Goal: Task Accomplishment & Management: Manage account settings

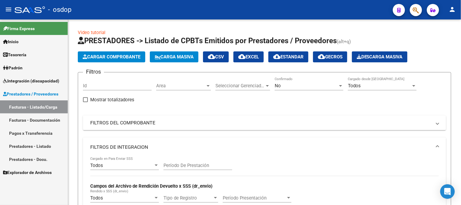
scroll to position [214, 0]
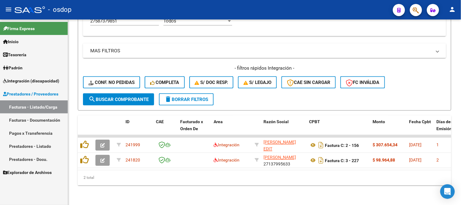
click at [33, 81] on span "Integración (discapacidad)" at bounding box center [31, 80] width 56 height 7
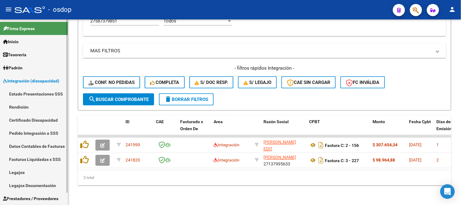
click at [21, 174] on link "Legajos" at bounding box center [34, 172] width 68 height 13
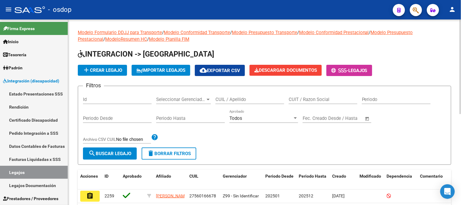
click at [249, 100] on input "CUIL / Apellido" at bounding box center [249, 99] width 69 height 5
paste input "2907031281"
click at [112, 153] on span "search Buscar Legajo" at bounding box center [109, 153] width 43 height 5
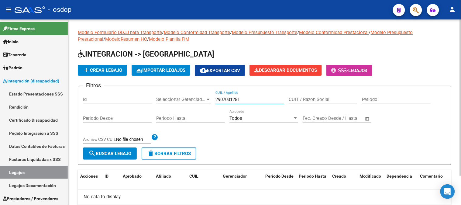
drag, startPoint x: 249, startPoint y: 100, endPoint x: 190, endPoint y: 101, distance: 59.2
click at [190, 101] on div "Filtros Id Seleccionar Gerenciador Seleccionar Gerenciador 2907031281 CUIL / Ap…" at bounding box center [264, 119] width 363 height 56
paste input "3548420539"
type input "23548420539"
click at [122, 158] on button "search Buscar Legajo" at bounding box center [110, 153] width 54 height 12
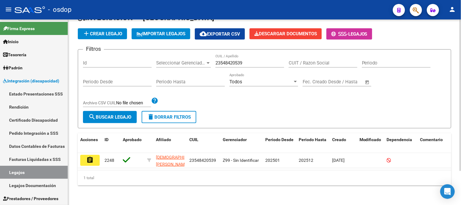
scroll to position [41, 0]
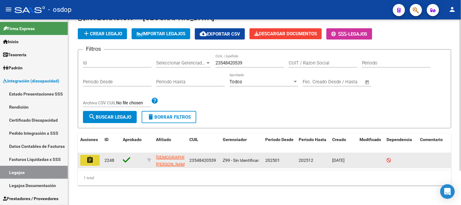
click at [92, 156] on mat-icon "assignment" at bounding box center [89, 159] width 7 height 7
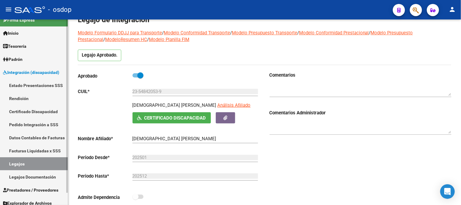
scroll to position [13, 0]
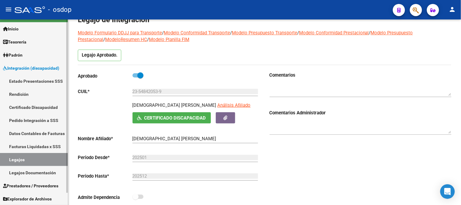
click at [39, 188] on span "Prestadores / Proveedores" at bounding box center [30, 185] width 55 height 7
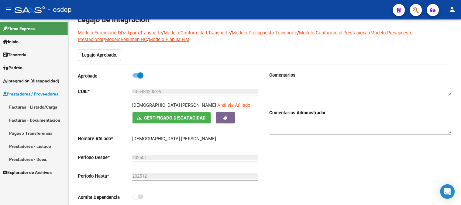
scroll to position [0, 0]
click at [44, 107] on link "Facturas - Listado/Carga" at bounding box center [34, 106] width 68 height 13
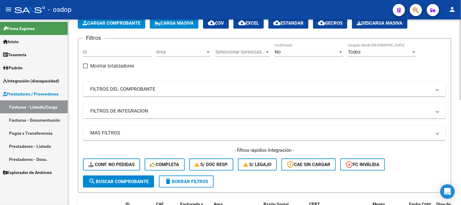
click at [128, 110] on mat-panel-title "FILTROS DE INTEGRACION" at bounding box center [260, 111] width 341 height 7
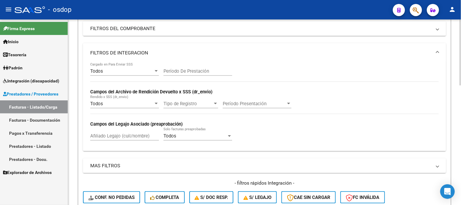
scroll to position [101, 0]
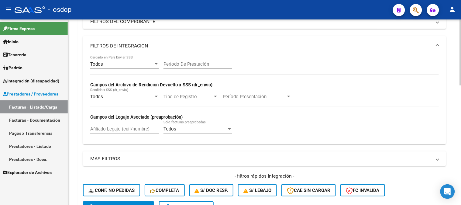
click at [129, 131] on input "Afiliado Legajo (cuil/nombre)" at bounding box center [124, 128] width 69 height 5
paste input "20477561021"
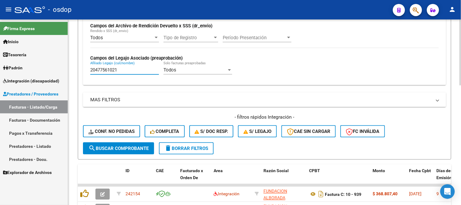
scroll to position [169, 0]
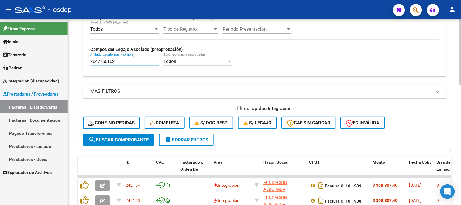
type input "20477561021"
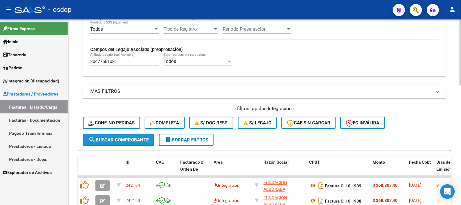
click at [119, 143] on button "search Buscar Comprobante" at bounding box center [118, 140] width 71 height 12
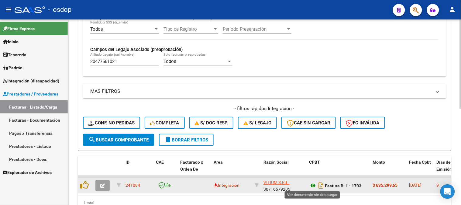
click at [314, 185] on icon at bounding box center [313, 185] width 8 height 7
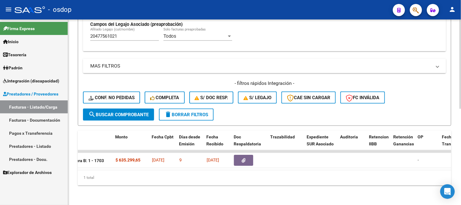
scroll to position [0, 322]
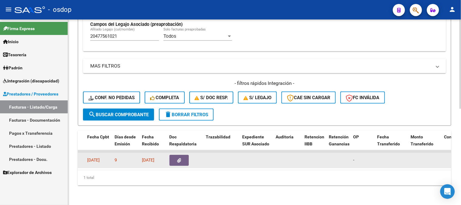
click at [176, 155] on button "button" at bounding box center [178, 160] width 19 height 11
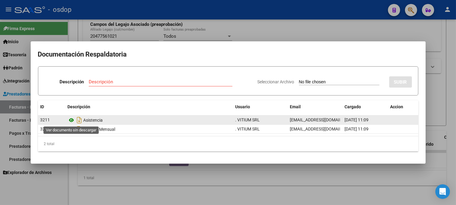
click at [72, 119] on icon at bounding box center [72, 119] width 8 height 7
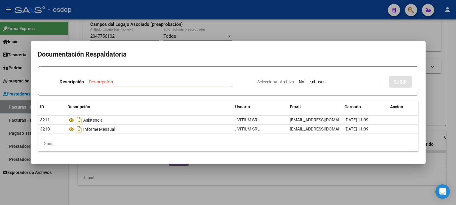
click at [247, 189] on div at bounding box center [228, 102] width 456 height 205
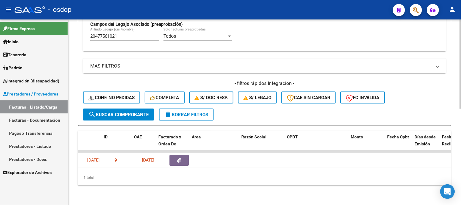
scroll to position [0, 0]
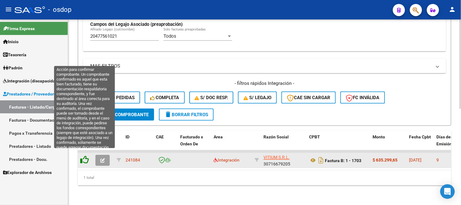
click at [85, 156] on icon at bounding box center [84, 160] width 9 height 9
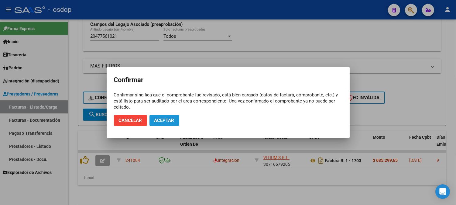
click at [169, 123] on span "Aceptar" at bounding box center [164, 120] width 20 height 5
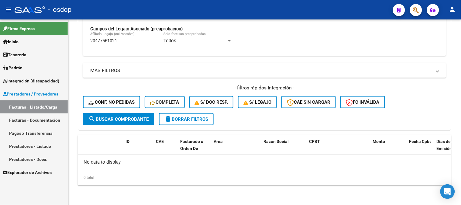
scroll to position [189, 0]
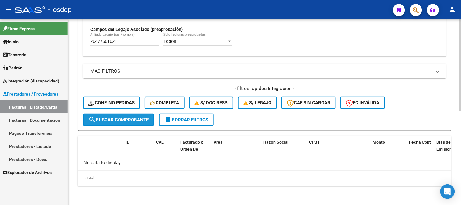
click at [119, 119] on span "search Buscar Comprobante" at bounding box center [118, 119] width 60 height 5
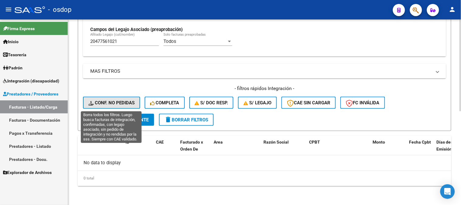
click at [122, 104] on span "Conf. no pedidas" at bounding box center [111, 102] width 46 height 5
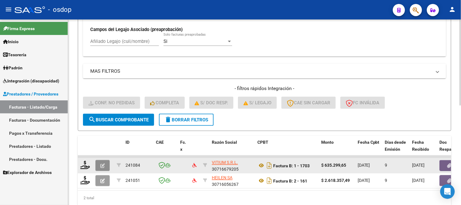
click at [101, 165] on icon "button" at bounding box center [102, 165] width 5 height 5
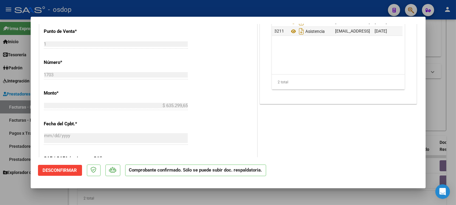
scroll to position [149, 0]
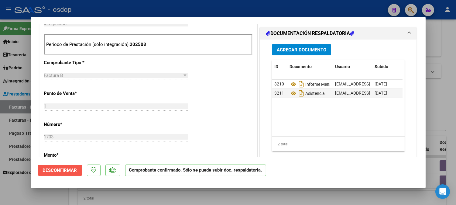
click at [69, 172] on span "Desconfirmar" at bounding box center [60, 169] width 34 height 5
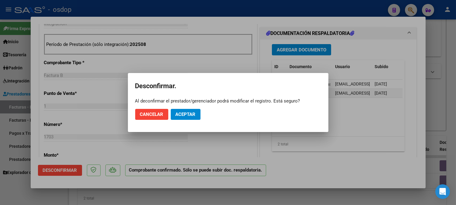
click at [372, 179] on div at bounding box center [228, 102] width 456 height 205
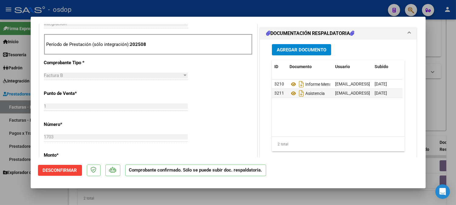
click at [277, 202] on div at bounding box center [228, 102] width 456 height 205
type input "$ 0,00"
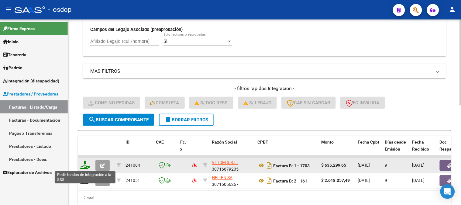
click at [85, 164] on icon at bounding box center [85, 165] width 10 height 9
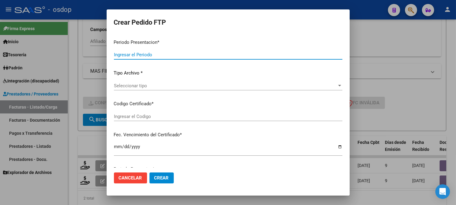
type input "202508"
type input "$ 635.299,65"
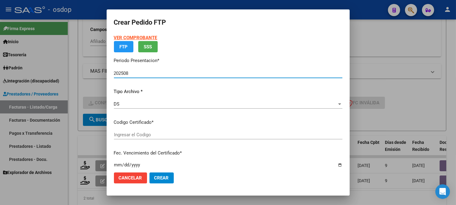
type input "1554836302"
type input "2032-10-14"
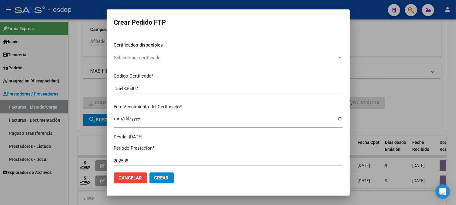
scroll to position [101, 0]
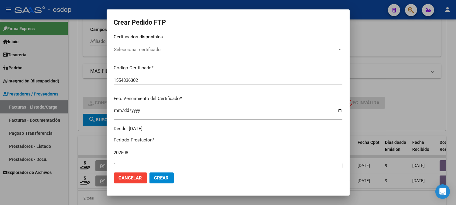
click at [190, 49] on span "Seleccionar certificado" at bounding box center [225, 49] width 223 height 5
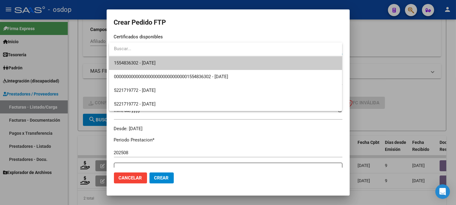
click at [187, 67] on span "1554836302 - 2032-10-14" at bounding box center [225, 63] width 223 height 14
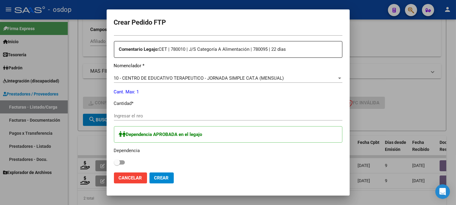
scroll to position [236, 0]
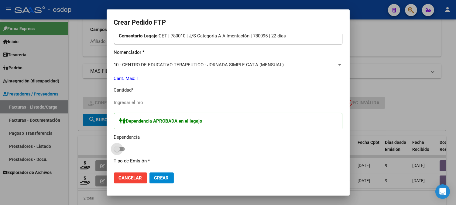
click at [121, 147] on span at bounding box center [119, 149] width 11 height 4
click at [117, 151] on input "checkbox" at bounding box center [117, 151] width 0 height 0
checkbox input "true"
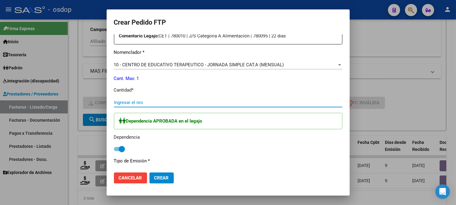
click at [187, 103] on input "Ingresar el nro" at bounding box center [228, 102] width 228 height 5
type input "1"
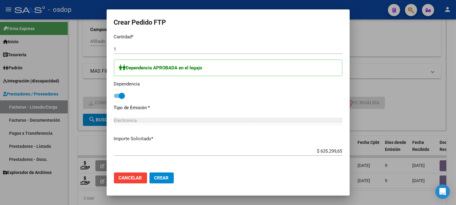
scroll to position [313, 0]
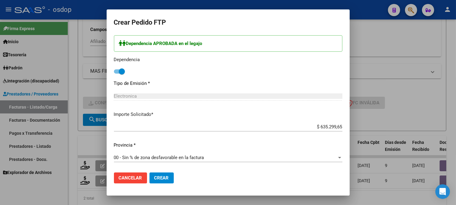
click at [328, 127] on input "$ 635.299,65" at bounding box center [228, 126] width 228 height 5
type input "$ 0,00"
click at [273, 201] on div at bounding box center [228, 102] width 456 height 205
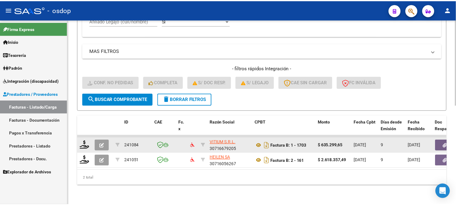
scroll to position [0, 0]
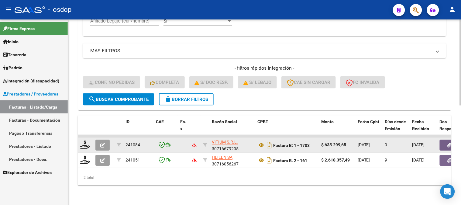
drag, startPoint x: 241, startPoint y: 144, endPoint x: 209, endPoint y: 137, distance: 32.6
copy div "VITIUM S.R.L. 30716679205"
click at [261, 142] on icon at bounding box center [261, 145] width 8 height 7
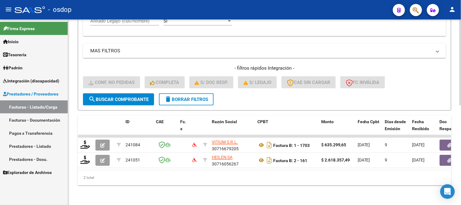
click at [186, 186] on div "Video tutorial PRESTADORES -> Listado de CPBTs Emitidos por Prestadores / Prove…" at bounding box center [264, 7] width 393 height 394
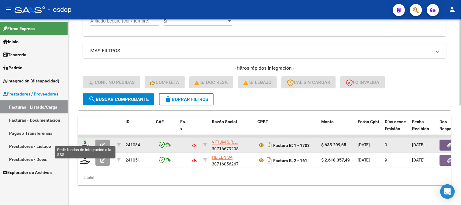
click at [83, 141] on icon at bounding box center [85, 144] width 10 height 9
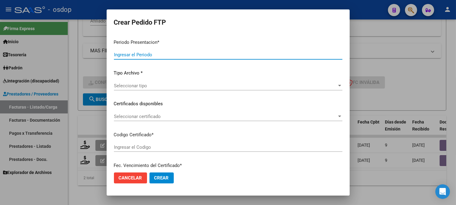
type input "202508"
type input "$ 635.299,65"
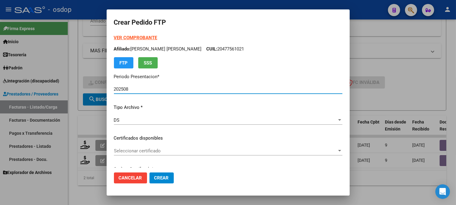
type input "1554836302"
type input "2032-10-14"
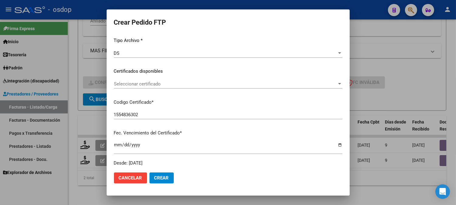
scroll to position [67, 0]
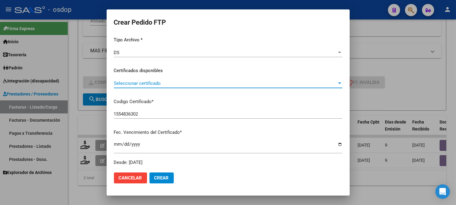
click at [177, 84] on span "Seleccionar certificado" at bounding box center [225, 82] width 223 height 5
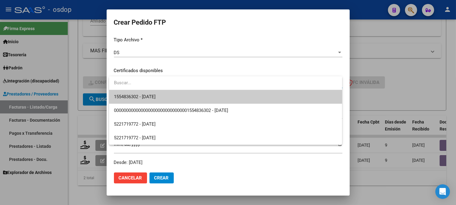
click at [170, 101] on span "1554836302 - 2032-10-14" at bounding box center [225, 97] width 223 height 14
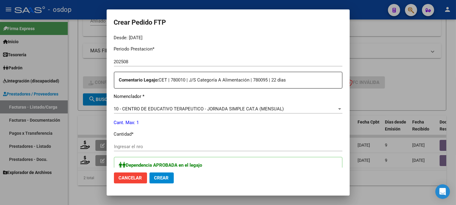
scroll to position [236, 0]
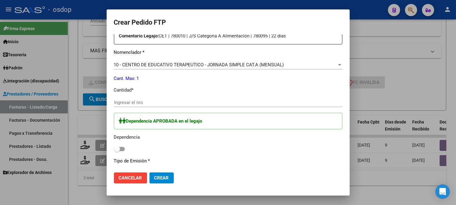
click at [123, 147] on span at bounding box center [119, 149] width 11 height 4
click at [117, 151] on input "checkbox" at bounding box center [117, 151] width 0 height 0
checkbox input "true"
click at [148, 104] on input "Ingresar el nro" at bounding box center [228, 102] width 228 height 5
type input "1"
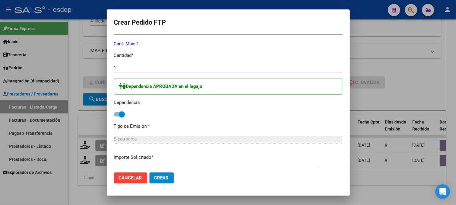
scroll to position [313, 0]
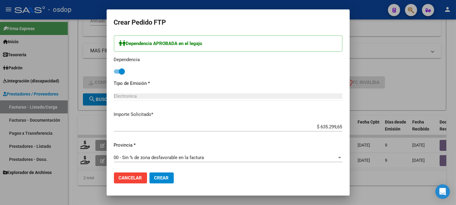
click at [326, 125] on input "$ 635.299,65" at bounding box center [228, 126] width 228 height 5
type input "$ 0,00"
click at [165, 179] on span "Crear" at bounding box center [161, 177] width 15 height 5
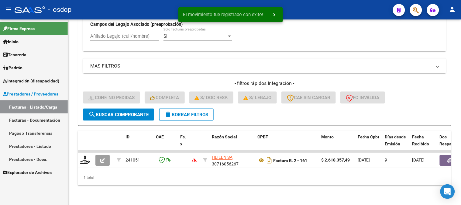
scroll to position [198, 0]
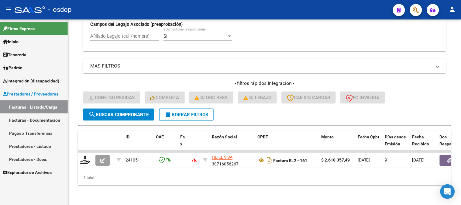
click at [44, 95] on span "Prestadores / Proveedores" at bounding box center [30, 94] width 55 height 7
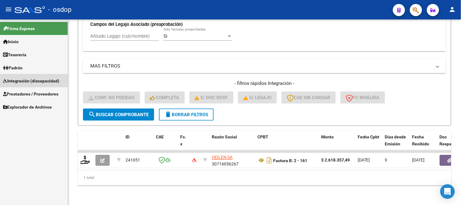
click at [32, 78] on span "Integración (discapacidad)" at bounding box center [31, 80] width 56 height 7
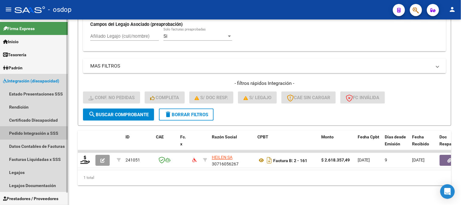
click at [38, 135] on link "Pedido Integración a SSS" at bounding box center [34, 132] width 68 height 13
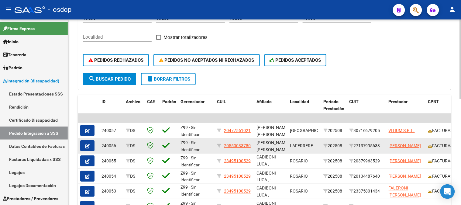
scroll to position [0, 0]
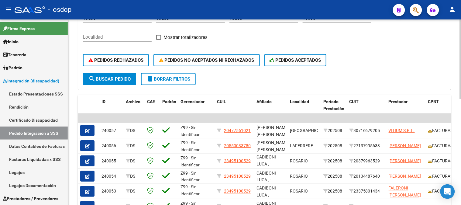
click at [383, 58] on div "PEDIDOS RECHAZADOS PEDIDOS NO ACEPTADOS NI RECHAZADOS PEDIDOS ACEPTADOS" at bounding box center [264, 60] width 363 height 26
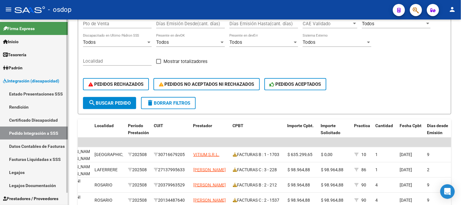
scroll to position [13, 0]
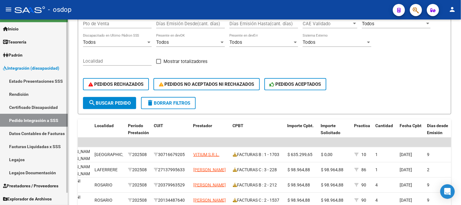
click at [43, 187] on span "Prestadores / Proveedores" at bounding box center [30, 185] width 55 height 7
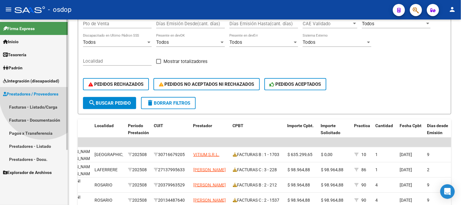
scroll to position [0, 0]
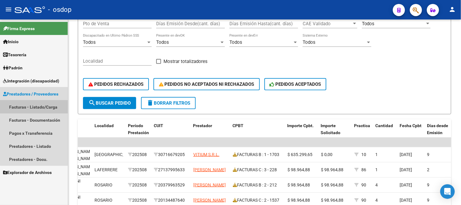
click at [37, 108] on link "Facturas - Listado/Carga" at bounding box center [34, 106] width 68 height 13
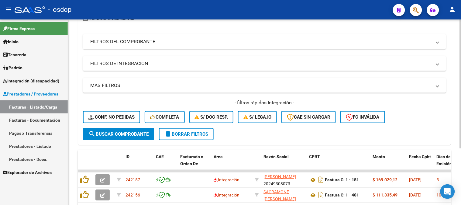
scroll to position [111, 0]
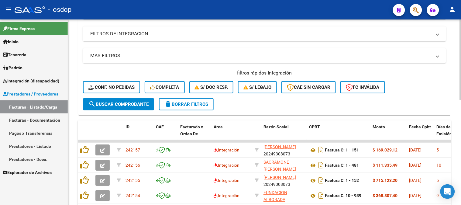
click at [128, 32] on mat-panel-title "FILTROS DE INTEGRACION" at bounding box center [260, 33] width 341 height 7
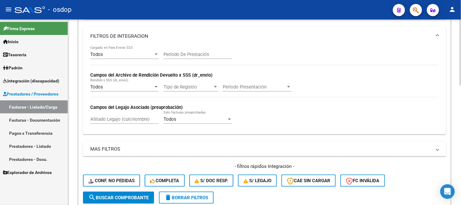
click at [123, 120] on input "Afiliado Legajo (cuil/nombre)" at bounding box center [124, 118] width 69 height 5
paste input "27587379851"
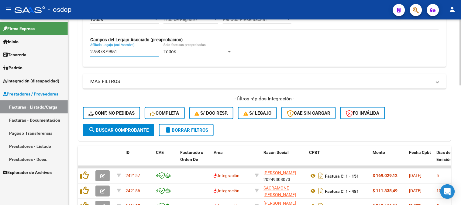
type input "27587379851"
click at [113, 129] on span "search Buscar Comprobante" at bounding box center [118, 129] width 60 height 5
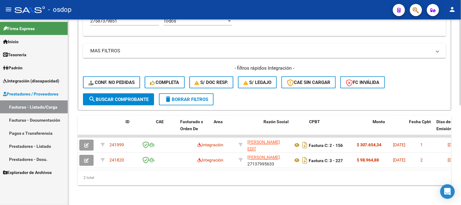
scroll to position [0, 0]
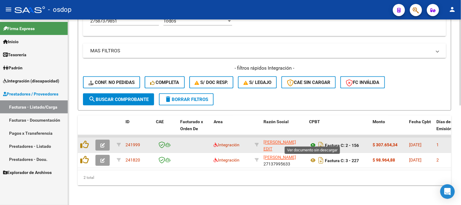
click at [313, 142] on icon at bounding box center [313, 145] width 8 height 7
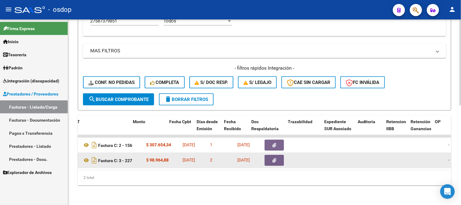
scroll to position [0, 244]
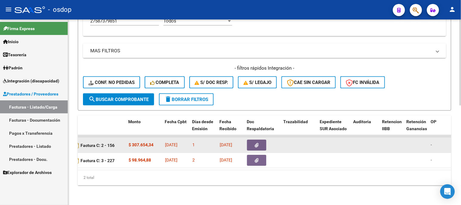
click at [257, 143] on icon "button" at bounding box center [257, 145] width 4 height 5
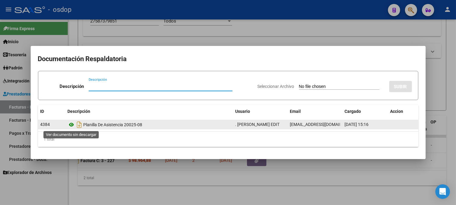
click at [72, 123] on icon at bounding box center [72, 124] width 8 height 7
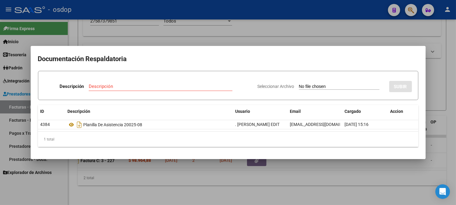
click at [253, 186] on div at bounding box center [228, 102] width 456 height 205
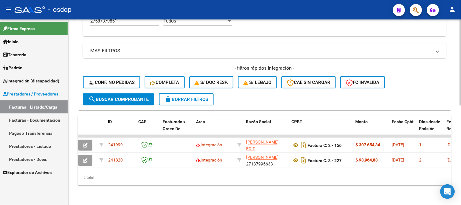
scroll to position [0, 0]
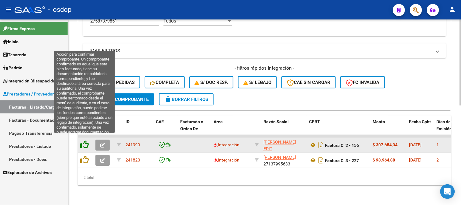
click at [85, 142] on icon at bounding box center [84, 144] width 9 height 9
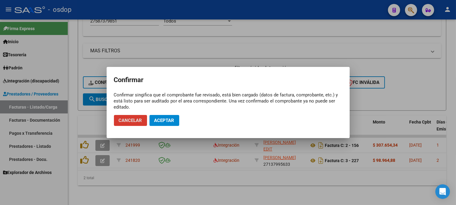
click at [169, 120] on span "Aceptar" at bounding box center [164, 120] width 20 height 5
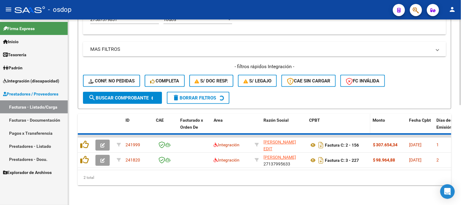
scroll to position [198, 0]
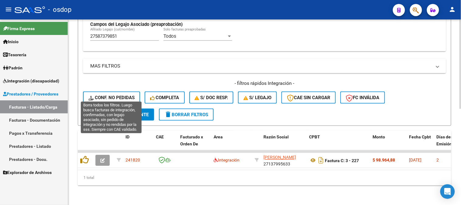
click at [110, 95] on span "Conf. no pedidas" at bounding box center [111, 97] width 46 height 5
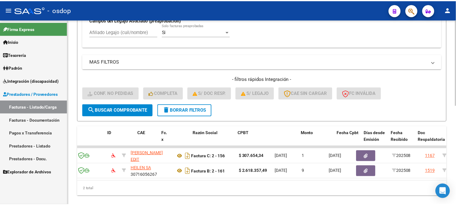
scroll to position [0, 0]
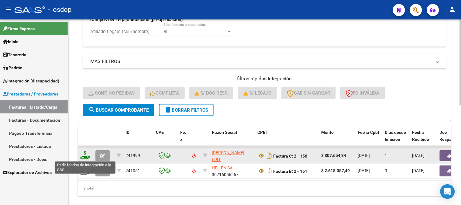
click at [86, 156] on icon at bounding box center [85, 155] width 10 height 9
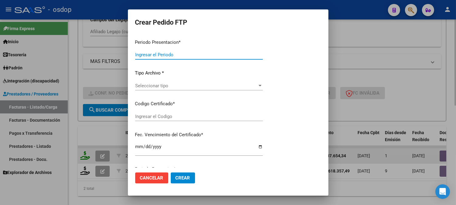
type input "202508"
type input "$ 307.654,34"
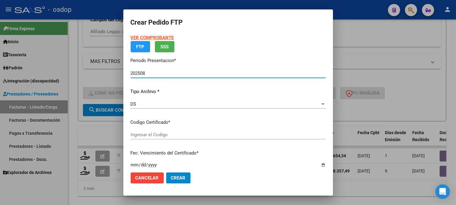
type input "2716024883"
type input "2026-08-18"
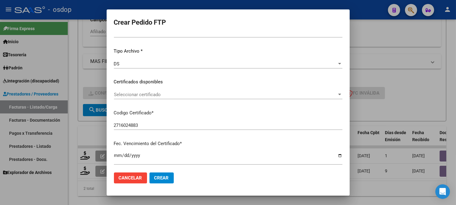
scroll to position [101, 0]
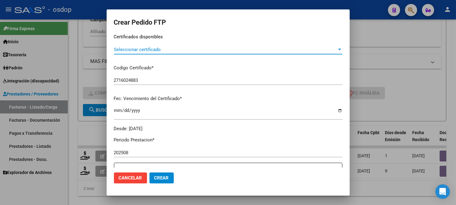
click at [183, 47] on span "Seleccionar certificado" at bounding box center [225, 49] width 223 height 5
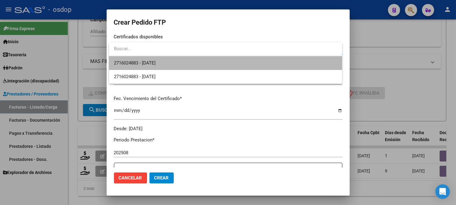
click at [175, 64] on span "2716024883 - 2026-08-18" at bounding box center [225, 63] width 223 height 14
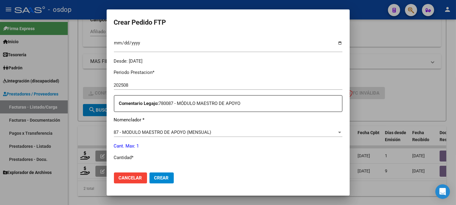
scroll to position [202, 0]
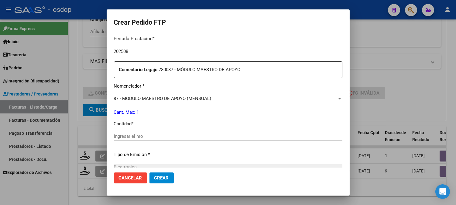
click at [147, 136] on input "Ingresar el nro" at bounding box center [228, 135] width 228 height 5
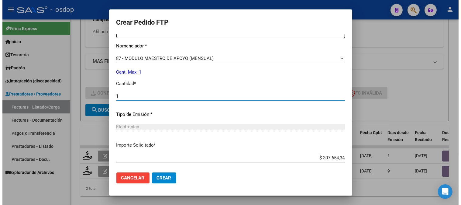
scroll to position [273, 0]
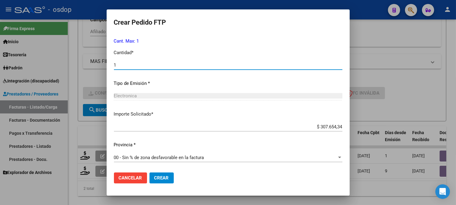
type input "1"
click at [160, 180] on span "Crear" at bounding box center [161, 177] width 15 height 5
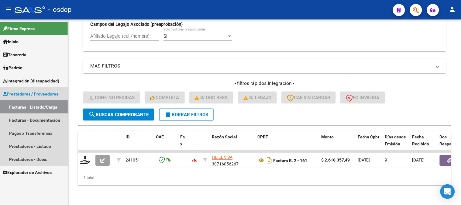
click at [42, 104] on link "Facturas - Listado/Carga" at bounding box center [34, 106] width 68 height 13
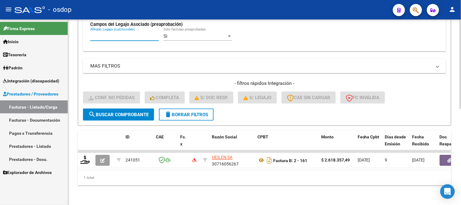
click at [120, 33] on input "Afiliado Legajo (cuil/nombre)" at bounding box center [124, 35] width 69 height 5
paste input "27587379851"
type input "27587379851"
click at [138, 112] on span "search Buscar Comprobante" at bounding box center [118, 114] width 60 height 5
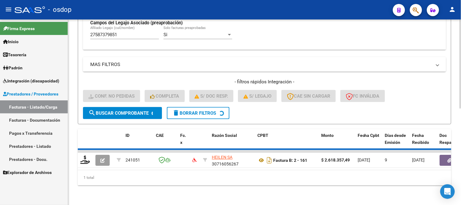
scroll to position [189, 0]
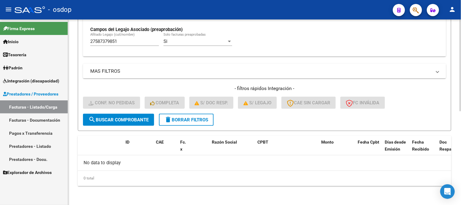
click at [189, 118] on span "delete Borrar Filtros" at bounding box center [186, 119] width 44 height 5
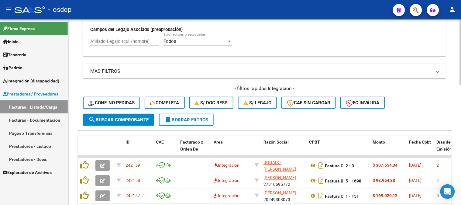
click at [114, 43] on input "Afiliado Legajo (cuil/nombre)" at bounding box center [124, 41] width 69 height 5
paste input "27587379851"
type input "27587379851"
click at [118, 119] on span "search Buscar Comprobante" at bounding box center [118, 119] width 60 height 5
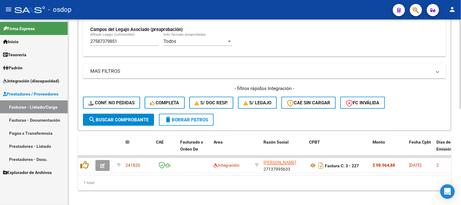
scroll to position [198, 0]
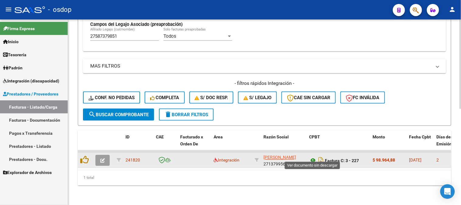
click at [315, 157] on icon at bounding box center [313, 160] width 8 height 7
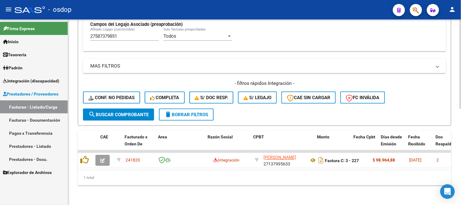
scroll to position [0, 361]
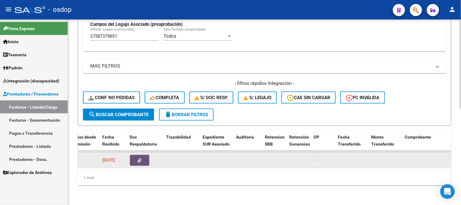
click at [145, 155] on button "button" at bounding box center [139, 160] width 19 height 11
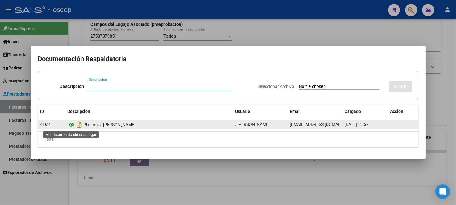
click at [72, 125] on icon at bounding box center [72, 124] width 8 height 7
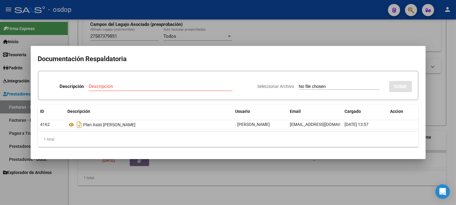
click at [333, 181] on div at bounding box center [228, 102] width 456 height 205
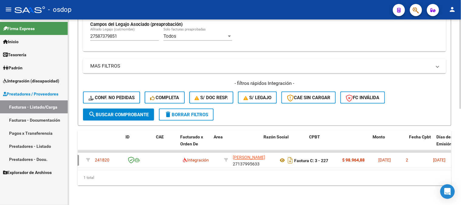
scroll to position [0, 0]
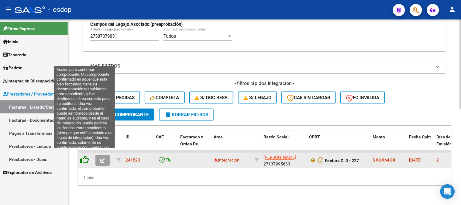
click at [84, 156] on icon at bounding box center [84, 160] width 9 height 9
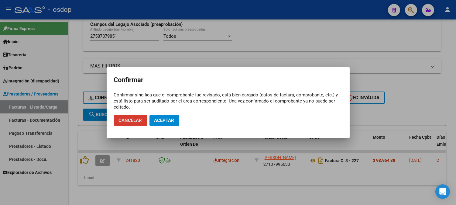
click at [173, 118] on span "Aceptar" at bounding box center [164, 120] width 20 height 5
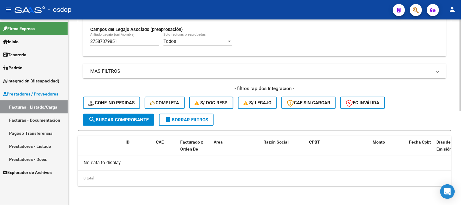
scroll to position [121, 0]
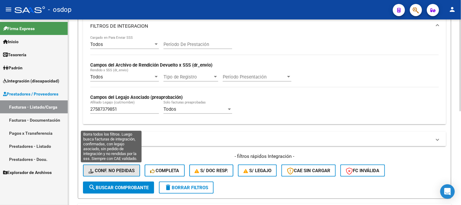
click at [121, 170] on span "Conf. no pedidas" at bounding box center [111, 170] width 46 height 5
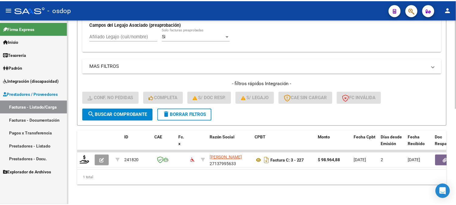
scroll to position [198, 0]
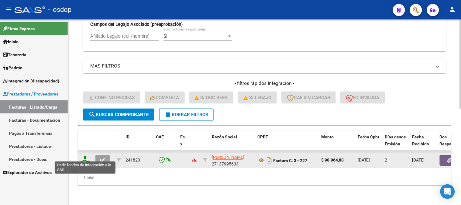
click at [84, 156] on icon at bounding box center [85, 160] width 10 height 9
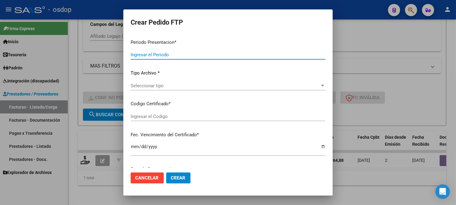
type input "202508"
type input "$ 98.964,88"
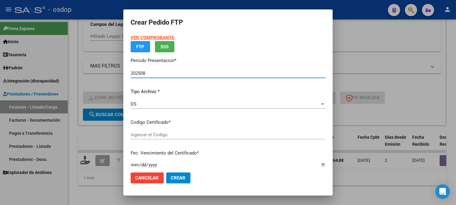
type input "2716024883"
type input "2026-08-18"
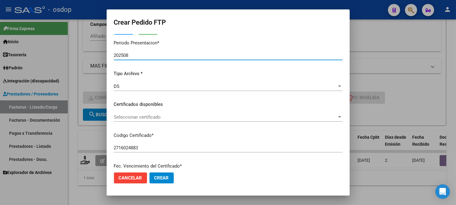
scroll to position [67, 0]
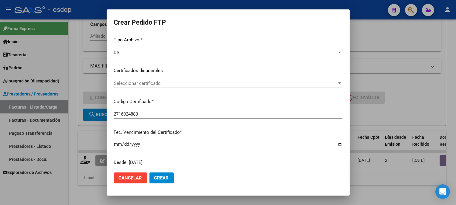
click at [290, 85] on span "Seleccionar certificado" at bounding box center [225, 82] width 223 height 5
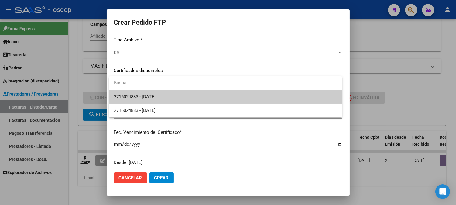
click at [232, 98] on span "2716024883 - 2026-08-18" at bounding box center [225, 97] width 223 height 14
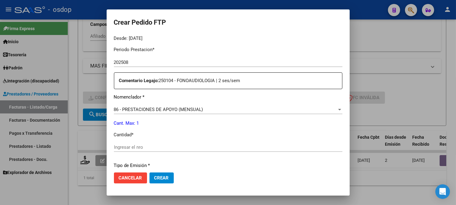
scroll to position [202, 0]
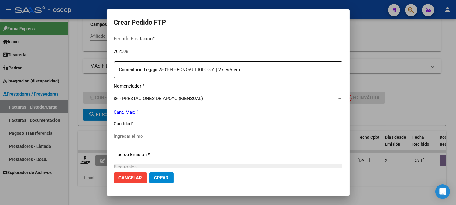
click at [126, 135] on input "Ingresar el nro" at bounding box center [228, 135] width 228 height 5
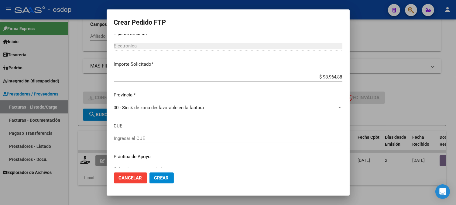
scroll to position [335, 0]
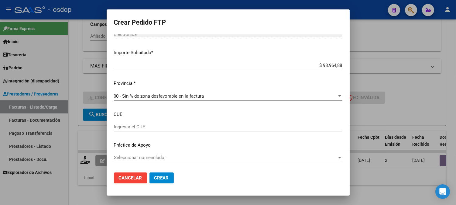
type input "1"
click at [165, 176] on span "Crear" at bounding box center [161, 177] width 15 height 5
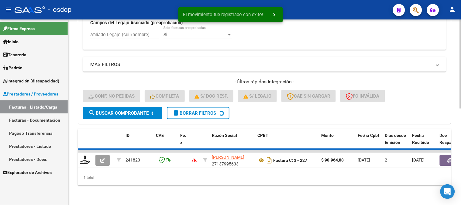
scroll to position [189, 0]
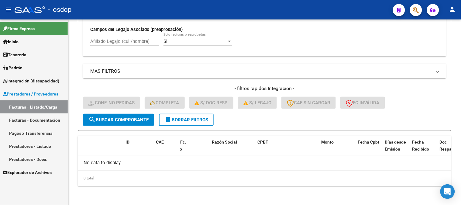
click at [40, 92] on span "Prestadores / Proveedores" at bounding box center [30, 94] width 55 height 7
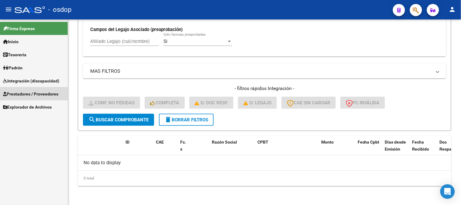
click at [38, 96] on span "Prestadores / Proveedores" at bounding box center [30, 94] width 55 height 7
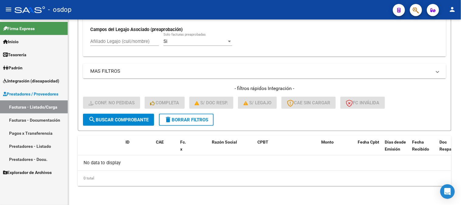
click at [39, 108] on link "Facturas - Listado/Carga" at bounding box center [34, 106] width 68 height 13
click at [184, 122] on button "delete Borrar Filtros" at bounding box center [186, 120] width 55 height 12
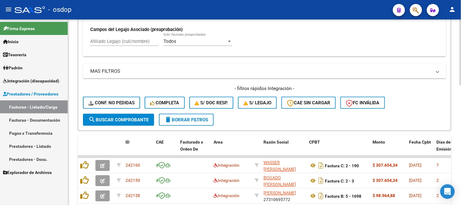
click at [134, 42] on input "Afiliado Legajo (cuil/nombre)" at bounding box center [124, 41] width 69 height 5
paste input "27553406027"
type input "27553406027"
click at [133, 122] on span "search Buscar Comprobante" at bounding box center [118, 119] width 60 height 5
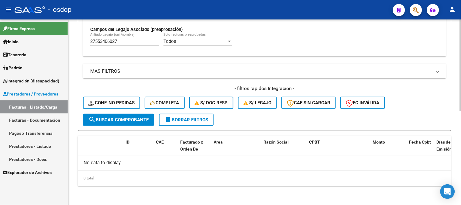
click at [133, 122] on span "search Buscar Comprobante" at bounding box center [118, 119] width 60 height 5
click at [196, 123] on button "delete Borrar Filtros" at bounding box center [186, 120] width 55 height 12
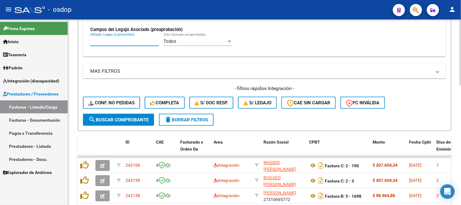
click at [115, 44] on input "Afiliado Legajo (cuil/nombre)" at bounding box center [124, 41] width 69 height 5
paste input "27553406027"
click at [140, 121] on span "search Buscar Comprobante" at bounding box center [118, 119] width 60 height 5
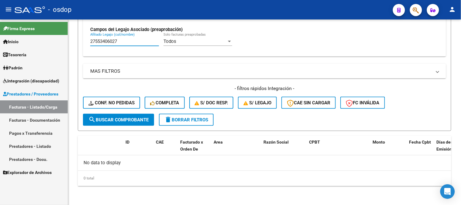
drag, startPoint x: 123, startPoint y: 40, endPoint x: 66, endPoint y: 42, distance: 57.7
click at [66, 42] on mat-sidenav-container "Firma Express Inicio Instructivos Contacto OS Tesorería Extractos Procesados (c…" at bounding box center [230, 111] width 461 height 185
paste input "3524461064"
type input "23524461064"
click at [120, 121] on span "search Buscar Comprobante" at bounding box center [118, 119] width 60 height 5
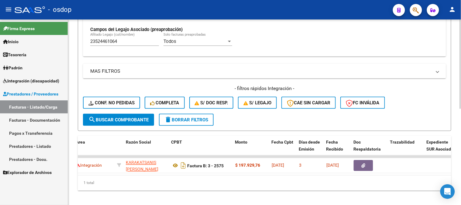
scroll to position [0, 140]
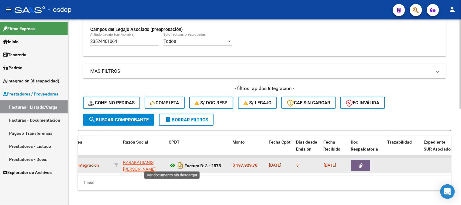
click at [172, 165] on icon at bounding box center [173, 165] width 8 height 7
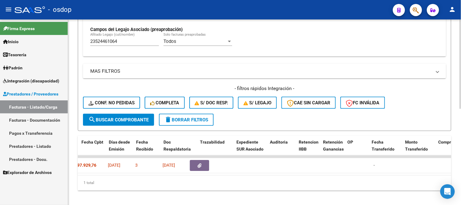
scroll to position [0, 278]
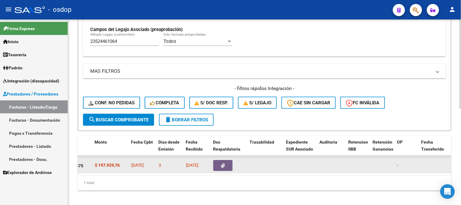
click at [218, 162] on button "button" at bounding box center [222, 165] width 19 height 11
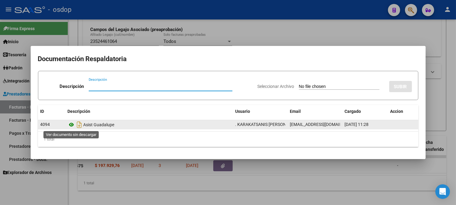
click at [71, 123] on icon at bounding box center [72, 124] width 8 height 7
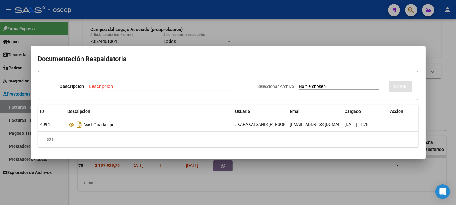
click at [180, 170] on div at bounding box center [228, 102] width 456 height 205
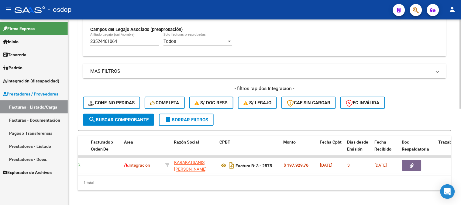
scroll to position [0, 0]
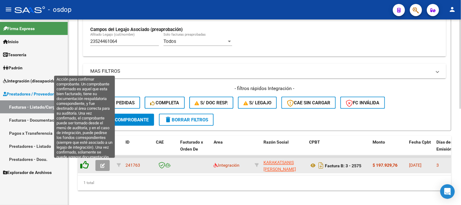
click at [84, 166] on icon at bounding box center [84, 165] width 9 height 9
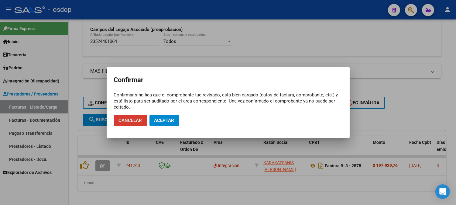
click at [173, 123] on span "Aceptar" at bounding box center [164, 120] width 20 height 5
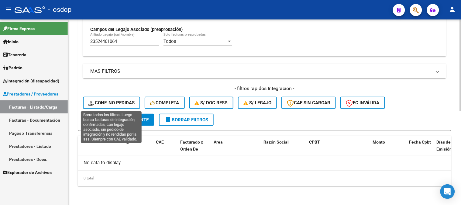
click at [109, 104] on span "Conf. no pedidas" at bounding box center [111, 102] width 46 height 5
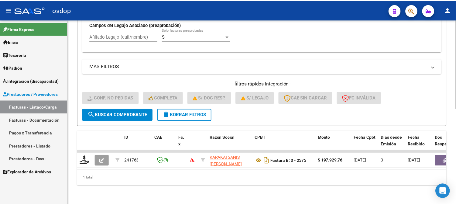
scroll to position [198, 0]
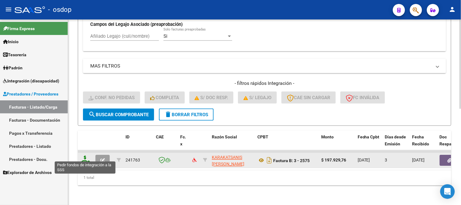
click at [86, 158] on icon at bounding box center [85, 160] width 10 height 9
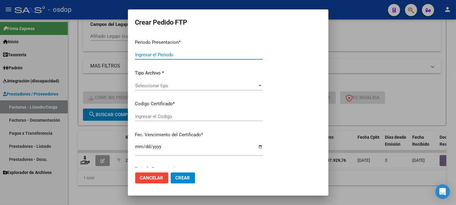
type input "202508"
type input "$ 197.929,76"
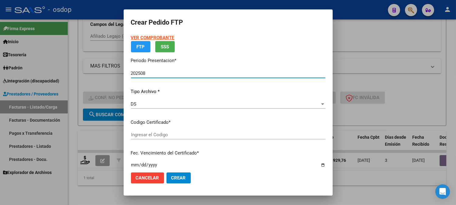
type input "7843591215"
type input "2028-01-30"
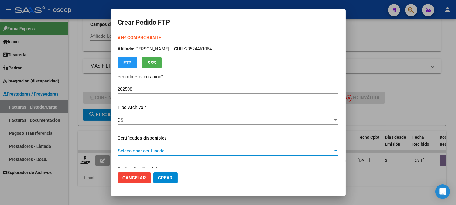
click at [290, 151] on span "Seleccionar certificado" at bounding box center [225, 150] width 215 height 5
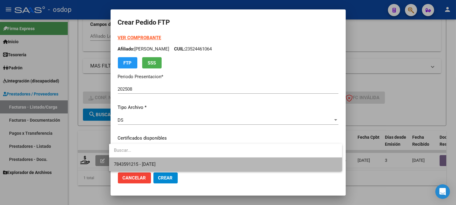
click at [181, 166] on span "7843591215 - 2028-01-30" at bounding box center [225, 164] width 223 height 14
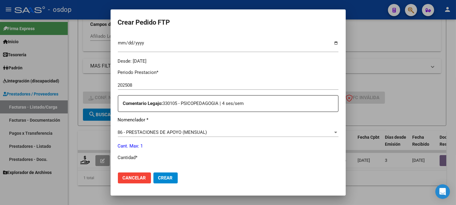
scroll to position [202, 0]
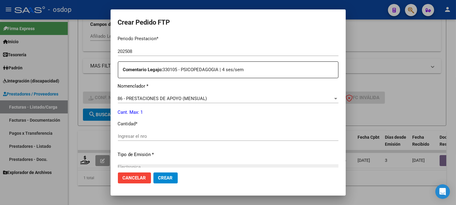
click at [143, 133] on div "Ingresar el nro" at bounding box center [228, 136] width 221 height 9
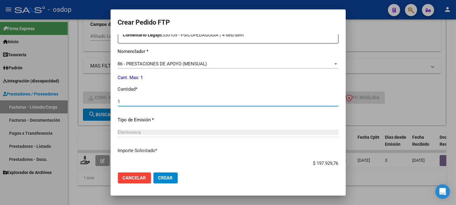
scroll to position [234, 0]
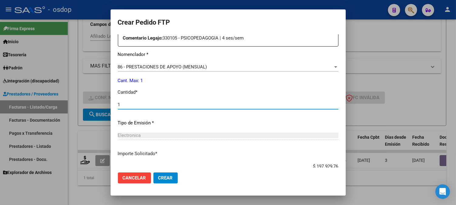
type input "1"
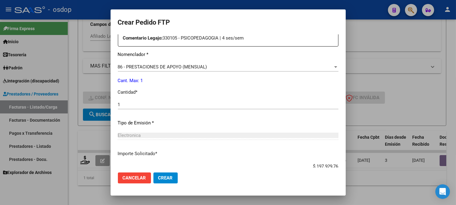
click at [248, 38] on p "Comentario Legajo: 330105 - PSICOPEDAGOGIA | 4 ses/sem" at bounding box center [230, 38] width 215 height 7
click at [247, 38] on p "Comentario Legajo: 330105 - PSICOPEDAGOGIA | 4 ses/sem" at bounding box center [230, 38] width 215 height 7
click at [162, 176] on span "Crear" at bounding box center [165, 177] width 15 height 5
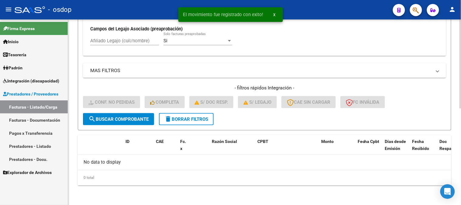
scroll to position [189, 0]
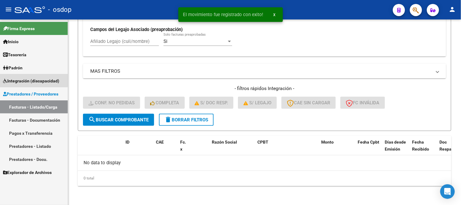
click at [32, 80] on span "Integración (discapacidad)" at bounding box center [31, 80] width 56 height 7
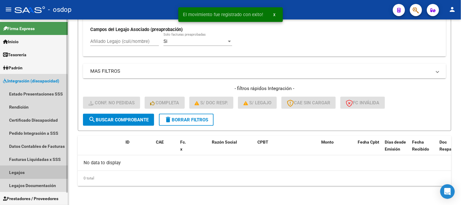
click at [22, 171] on link "Legajos" at bounding box center [34, 172] width 68 height 13
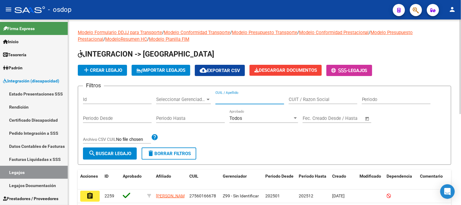
click at [236, 99] on input "CUIL / Apellido" at bounding box center [249, 99] width 69 height 5
paste input "23524461064"
type input "23524461064"
click at [104, 156] on span "search Buscar Legajo" at bounding box center [109, 153] width 43 height 5
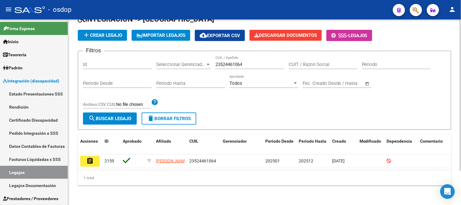
scroll to position [41, 0]
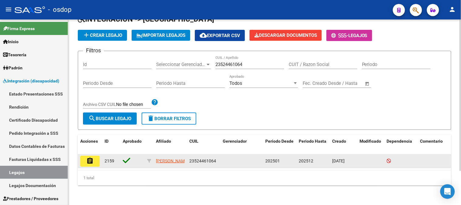
click at [89, 159] on button "assignment" at bounding box center [89, 161] width 19 height 11
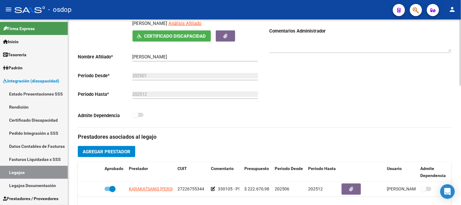
scroll to position [202, 0]
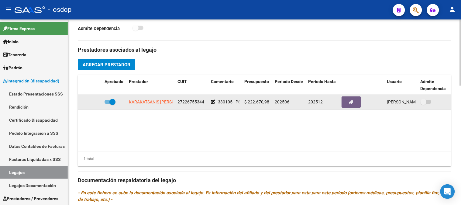
click at [214, 101] on icon at bounding box center [213, 102] width 4 height 4
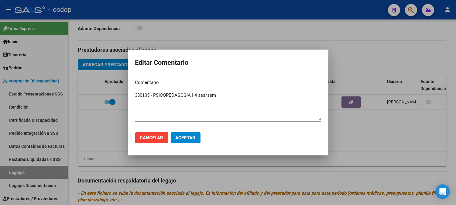
click at [246, 98] on textarea "330105 - PSICOPEDAGOGIA | 4 ses/sem" at bounding box center [228, 106] width 186 height 29
type textarea "330105 - PSICOPEDAGOGIA | 4 ses/sem | ACO"
click at [185, 142] on button "Aceptar" at bounding box center [186, 137] width 30 height 11
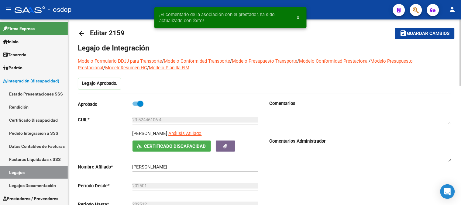
scroll to position [0, 0]
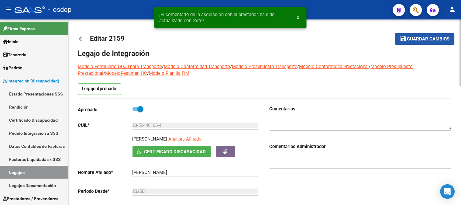
click at [437, 39] on span "Guardar cambios" at bounding box center [428, 38] width 43 height 5
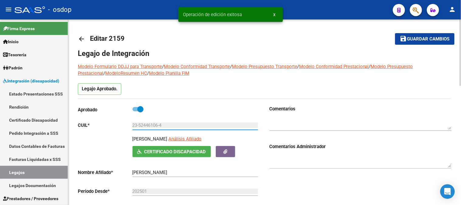
drag, startPoint x: 173, startPoint y: 125, endPoint x: 117, endPoint y: 128, distance: 56.3
click at [117, 128] on app-form-text-field "CUIL * 23-52446106-4 Ingresar CUIL" at bounding box center [168, 124] width 180 height 5
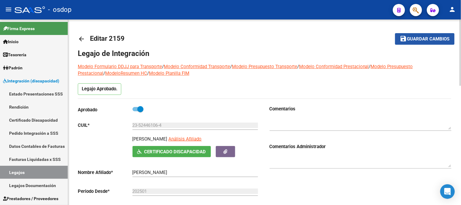
click at [426, 41] on span "Guardar cambios" at bounding box center [428, 38] width 43 height 5
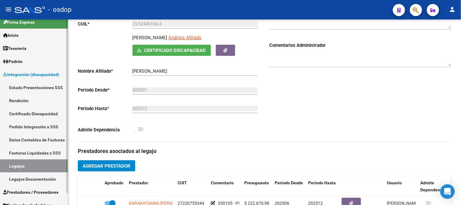
scroll to position [13, 0]
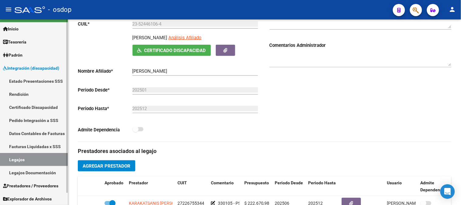
click at [41, 186] on span "Prestadores / Proveedores" at bounding box center [30, 185] width 55 height 7
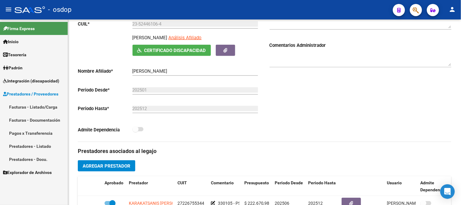
scroll to position [0, 0]
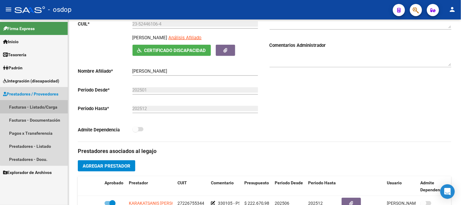
click at [38, 105] on link "Facturas - Listado/Carga" at bounding box center [34, 106] width 68 height 13
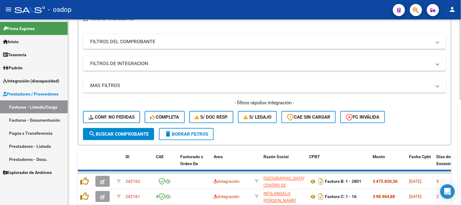
scroll to position [101, 0]
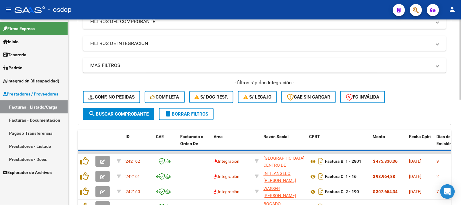
click at [147, 48] on mat-expansion-panel-header "FILTROS DE INTEGRACION" at bounding box center [264, 43] width 363 height 15
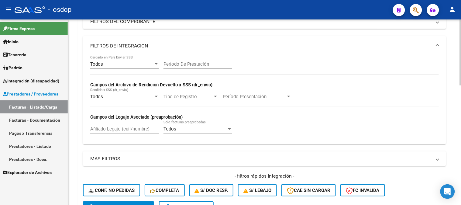
click at [120, 130] on input "Afiliado Legajo (cuil/nombre)" at bounding box center [124, 128] width 69 height 5
paste input "23501592269"
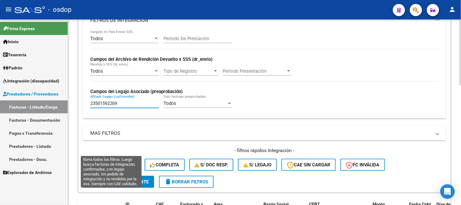
scroll to position [169, 0]
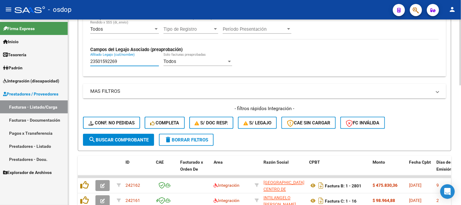
type input "23501592269"
click at [125, 142] on button "search Buscar Comprobante" at bounding box center [118, 140] width 71 height 12
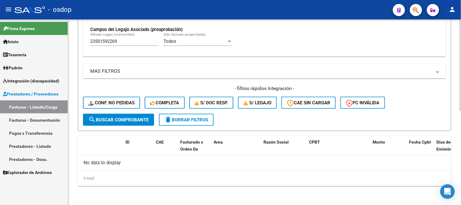
click at [132, 121] on span "search Buscar Comprobante" at bounding box center [118, 119] width 60 height 5
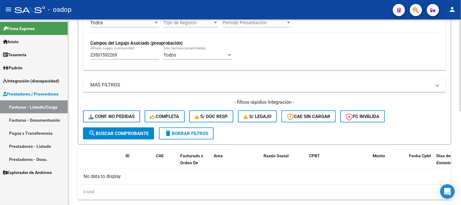
scroll to position [189, 0]
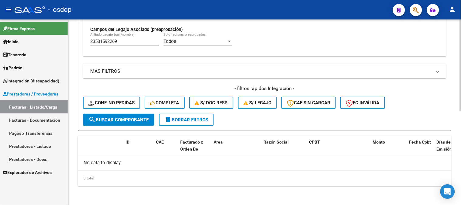
click at [193, 118] on span "delete Borrar Filtros" at bounding box center [186, 119] width 44 height 5
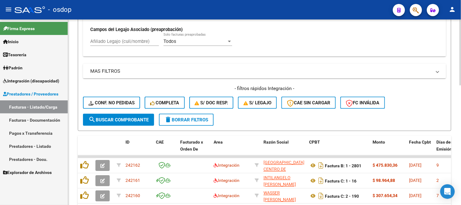
click at [120, 42] on input "Afiliado Legajo (cuil/nombre)" at bounding box center [124, 41] width 69 height 5
paste input "23501592269"
click at [144, 117] on span "search Buscar Comprobante" at bounding box center [118, 119] width 60 height 5
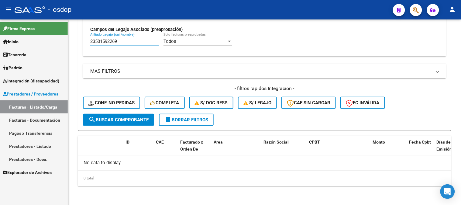
drag, startPoint x: 125, startPoint y: 44, endPoint x: 44, endPoint y: 44, distance: 80.5
click at [44, 44] on mat-sidenav-container "Firma Express Inicio Instructivos Contacto OS Tesorería Extractos Procesados (c…" at bounding box center [230, 111] width 461 height 185
paste input "507293"
type input "23550729369"
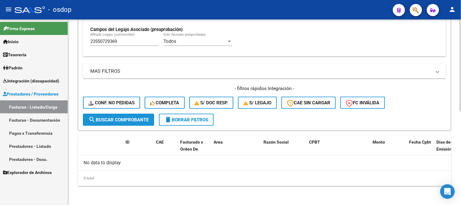
click at [118, 119] on span "search Buscar Comprobante" at bounding box center [118, 119] width 60 height 5
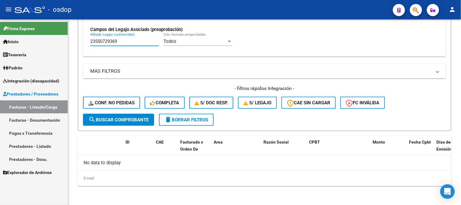
drag, startPoint x: 128, startPoint y: 42, endPoint x: 58, endPoint y: 42, distance: 69.9
click at [58, 42] on mat-sidenav-container "Firma Express Inicio Instructivos Contacto OS Tesorería Extractos Procesados (c…" at bounding box center [230, 111] width 461 height 185
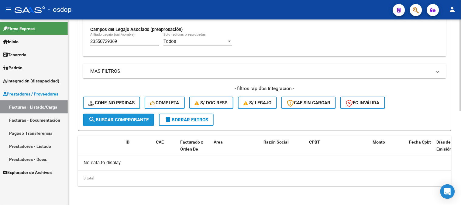
click at [125, 121] on span "search Buscar Comprobante" at bounding box center [118, 119] width 60 height 5
click at [190, 118] on span "delete Borrar Filtros" at bounding box center [186, 119] width 44 height 5
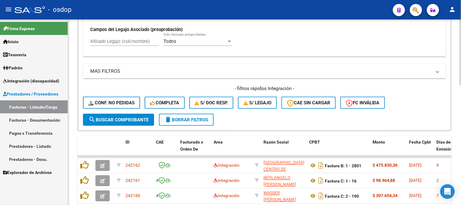
click at [119, 56] on div "Todos Cargado en Para Enviar SSS Período De Prestación Campos del Archivo de Re…" at bounding box center [264, 12] width 363 height 88
click at [119, 45] on div "Afiliado Legajo (cuil/nombre)" at bounding box center [124, 39] width 69 height 13
paste input "23550729369"
click at [126, 117] on span "search Buscar Comprobante" at bounding box center [118, 119] width 60 height 5
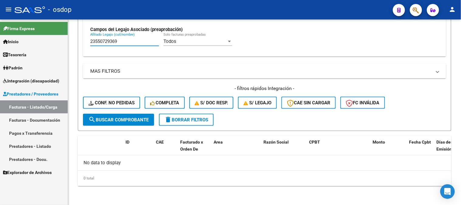
drag, startPoint x: 132, startPoint y: 42, endPoint x: 65, endPoint y: 42, distance: 66.5
click at [65, 42] on mat-sidenav-container "Firma Express Inicio Instructivos Contacto OS Tesorería Extractos Procesados (c…" at bounding box center [230, 111] width 461 height 185
paste input "0478672714"
type input "20478672714"
click at [118, 118] on span "search Buscar Comprobante" at bounding box center [118, 119] width 60 height 5
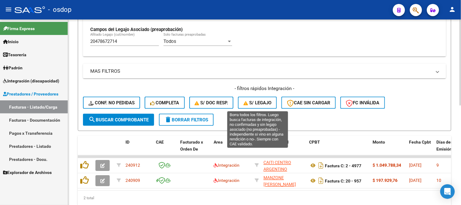
scroll to position [214, 0]
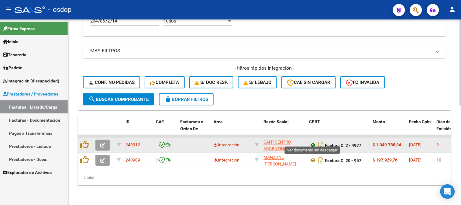
click at [312, 142] on icon at bounding box center [313, 145] width 8 height 7
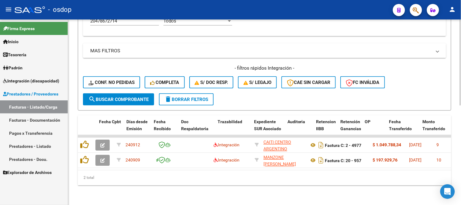
scroll to position [0, 316]
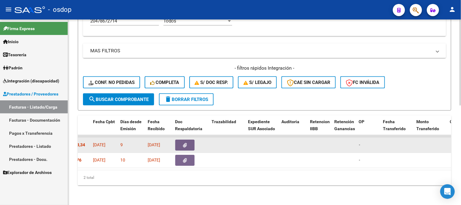
click at [185, 143] on icon "button" at bounding box center [185, 145] width 4 height 5
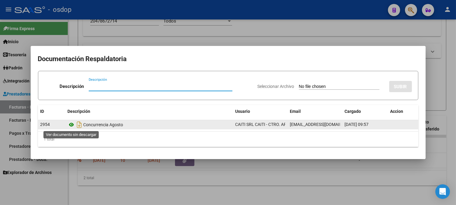
click at [71, 125] on icon at bounding box center [72, 124] width 8 height 7
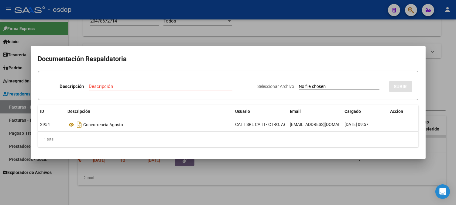
click at [295, 183] on div at bounding box center [228, 102] width 456 height 205
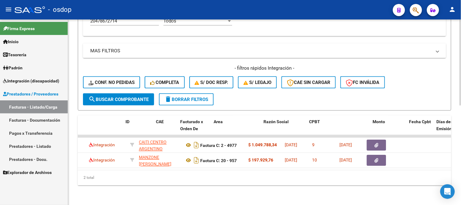
scroll to position [0, 0]
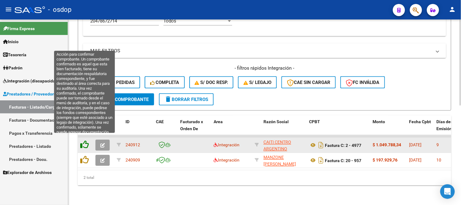
click at [86, 141] on icon at bounding box center [84, 144] width 9 height 9
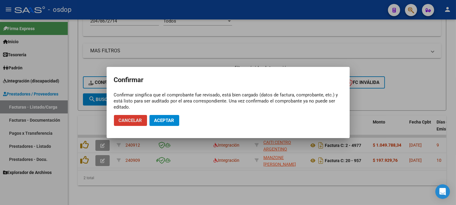
click at [169, 122] on span "Aceptar" at bounding box center [164, 120] width 20 height 5
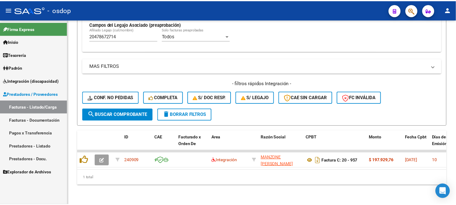
scroll to position [198, 0]
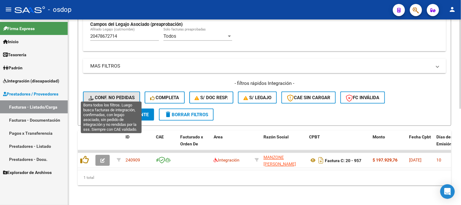
click at [107, 95] on span "Conf. no pedidas" at bounding box center [111, 97] width 46 height 5
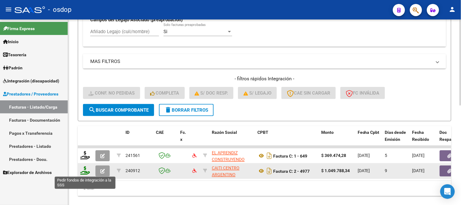
click at [84, 172] on icon at bounding box center [85, 170] width 10 height 9
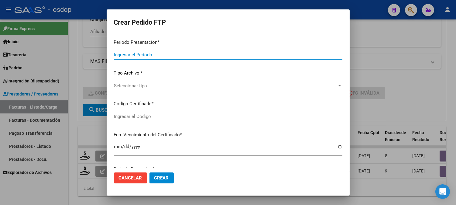
type input "202508"
type input "$ 1.049.788,34"
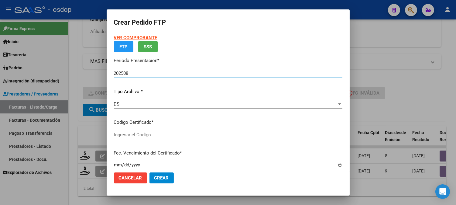
type input "7846289775"
type input "2026-01-19"
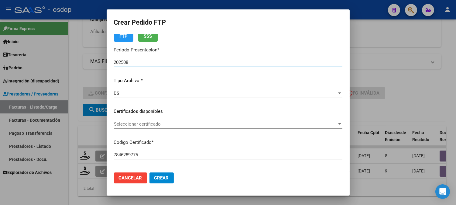
scroll to position [34, 0]
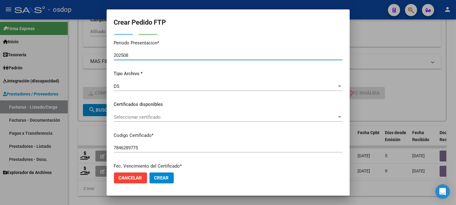
click at [187, 120] on div "Seleccionar certificado Seleccionar certificado" at bounding box center [228, 116] width 228 height 9
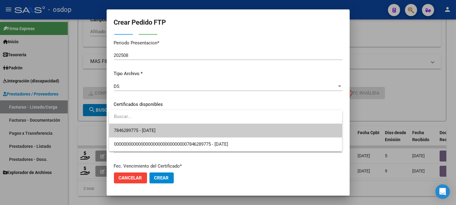
click at [188, 132] on span "7846289775 - 2026-01-19" at bounding box center [225, 131] width 223 height 14
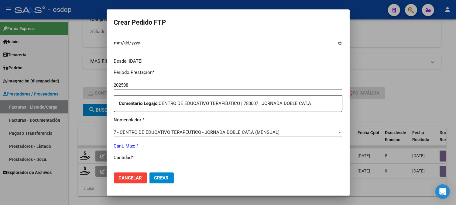
scroll to position [202, 0]
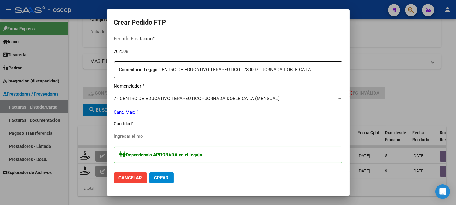
click at [142, 135] on input "Ingresar el nro" at bounding box center [228, 135] width 228 height 5
type input "1"
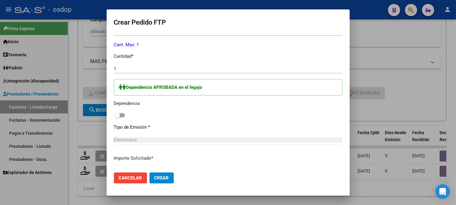
click at [123, 116] on span at bounding box center [119, 115] width 11 height 4
click at [117, 117] on input "checkbox" at bounding box center [117, 117] width 0 height 0
checkbox input "true"
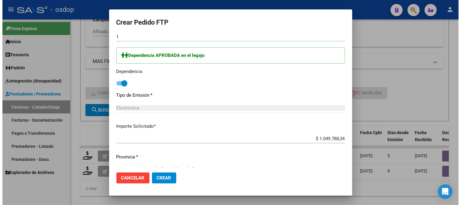
scroll to position [313, 0]
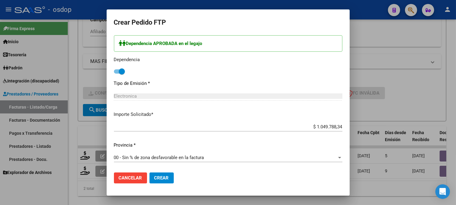
click at [166, 180] on button "Crear" at bounding box center [161, 177] width 24 height 11
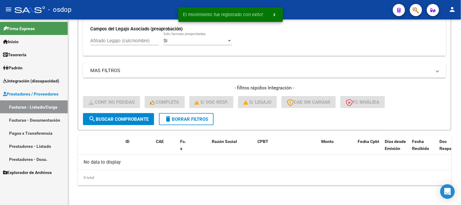
scroll to position [189, 0]
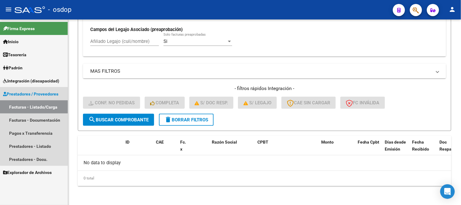
click at [43, 110] on link "Facturas - Listado/Carga" at bounding box center [34, 106] width 68 height 13
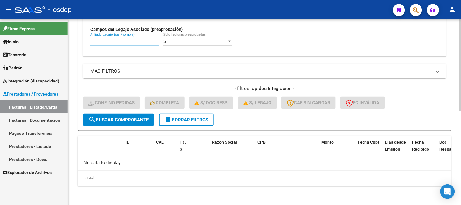
click at [131, 41] on input "Afiliado Legajo (cuil/nombre)" at bounding box center [124, 41] width 69 height 5
paste input "20478672714"
type input "20478672714"
drag, startPoint x: 126, startPoint y: 120, endPoint x: 140, endPoint y: 119, distance: 14.0
click at [126, 119] on span "search Buscar Comprobante" at bounding box center [118, 119] width 60 height 5
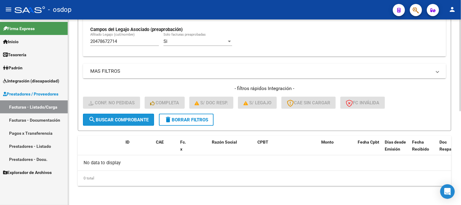
scroll to position [175, 0]
click at [200, 123] on button "delete Borrar Filtros" at bounding box center [186, 120] width 55 height 12
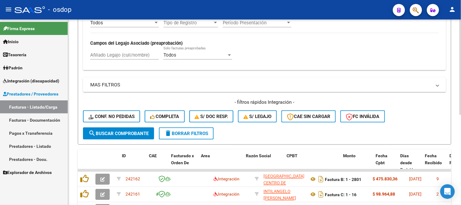
click at [129, 55] on div "Todos Cargado en Para Enviar SSS Período De Prestación Campos del Archivo de Re…" at bounding box center [264, 26] width 363 height 88
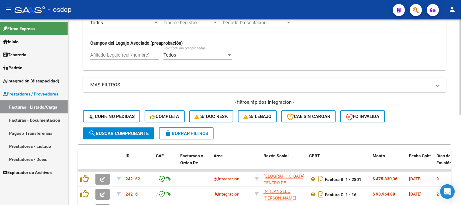
scroll to position [189, 0]
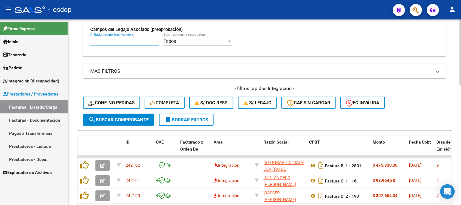
click at [128, 39] on input "Afiliado Legajo (cuil/nombre)" at bounding box center [124, 41] width 69 height 5
paste input "20478672714"
type input "20478672714"
drag, startPoint x: 126, startPoint y: 42, endPoint x: 57, endPoint y: 49, distance: 69.3
click at [57, 49] on mat-sidenav-container "Firma Express Inicio Instructivos Contacto OS Tesorería Extractos Procesados (c…" at bounding box center [230, 111] width 461 height 185
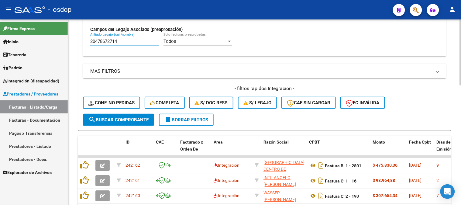
click at [128, 122] on button "search Buscar Comprobante" at bounding box center [118, 120] width 71 height 12
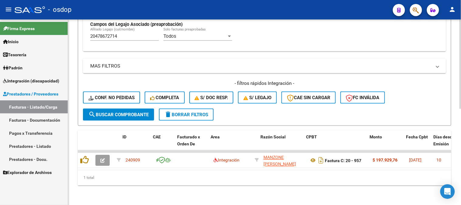
scroll to position [0, 301]
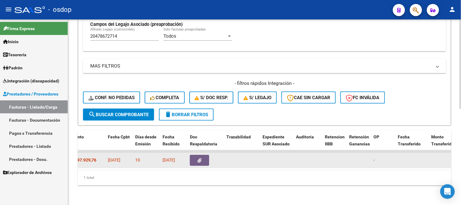
click at [198, 158] on icon "button" at bounding box center [200, 160] width 4 height 5
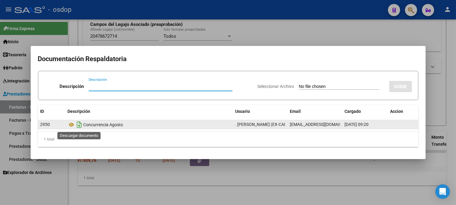
click at [79, 125] on icon "Descargar documento" at bounding box center [80, 125] width 8 height 10
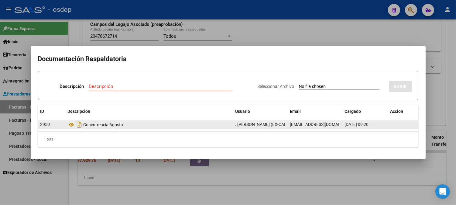
click at [247, 192] on div at bounding box center [228, 102] width 456 height 205
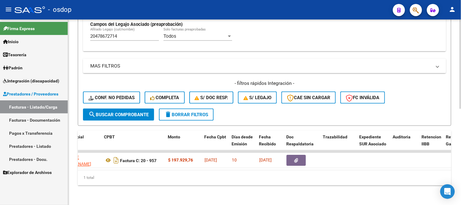
scroll to position [0, 114]
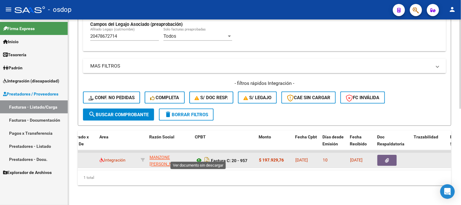
click at [199, 157] on icon at bounding box center [199, 160] width 8 height 7
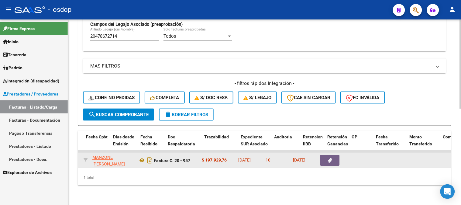
scroll to position [0, 323]
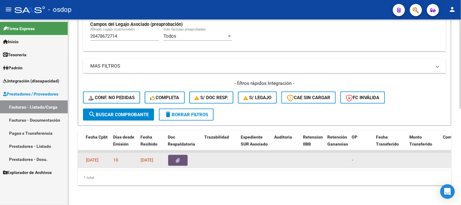
click at [183, 155] on button "button" at bounding box center [177, 160] width 19 height 11
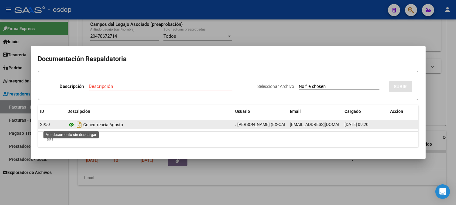
click at [72, 124] on icon at bounding box center [72, 124] width 8 height 7
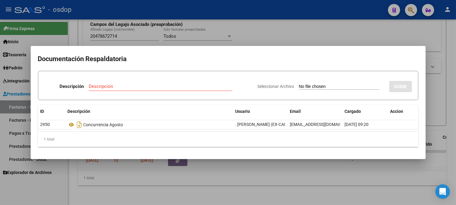
click at [311, 166] on div at bounding box center [228, 102] width 456 height 205
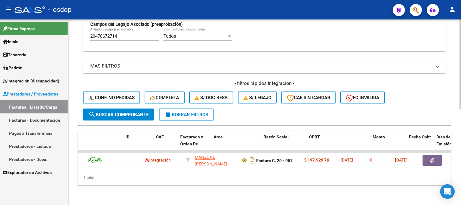
scroll to position [0, 0]
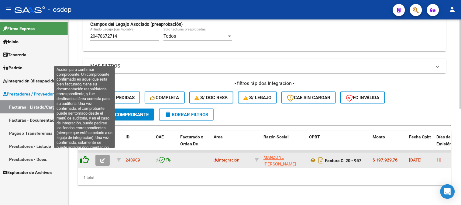
click at [83, 156] on icon at bounding box center [84, 160] width 9 height 9
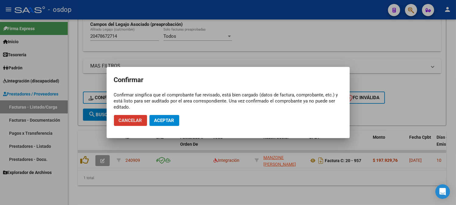
click at [166, 123] on span "Aceptar" at bounding box center [164, 120] width 20 height 5
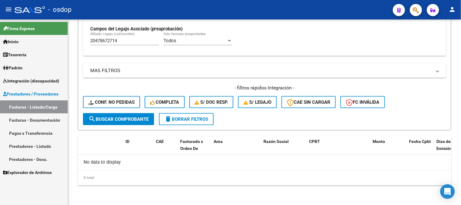
scroll to position [189, 0]
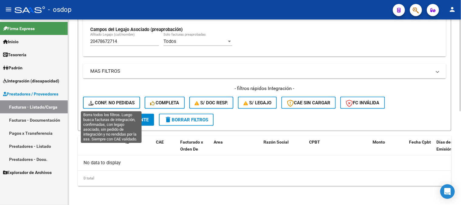
click at [110, 105] on span "Conf. no pedidas" at bounding box center [111, 102] width 46 height 5
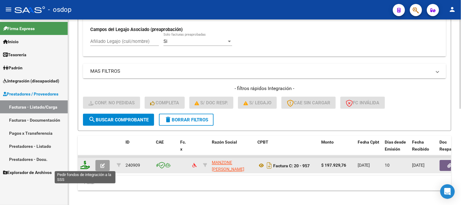
click at [84, 163] on icon at bounding box center [85, 165] width 10 height 9
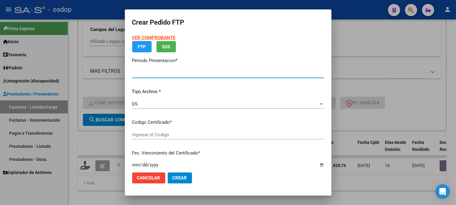
type input "202508"
type input "$ 197.929,76"
type input "7846289775"
type input "2026-01-19"
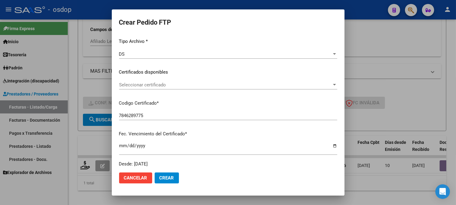
scroll to position [67, 0]
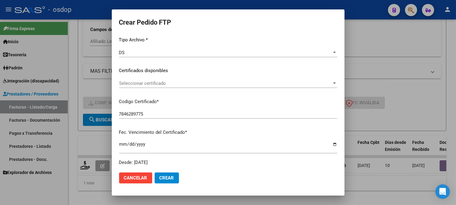
click at [326, 84] on span "Seleccionar certificado" at bounding box center [225, 82] width 213 height 5
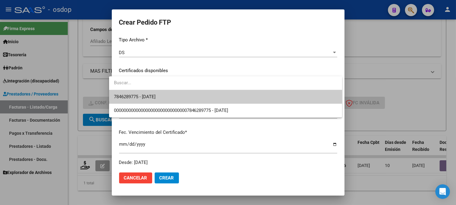
click at [187, 101] on span "7846289775 - 2026-01-19" at bounding box center [225, 97] width 223 height 14
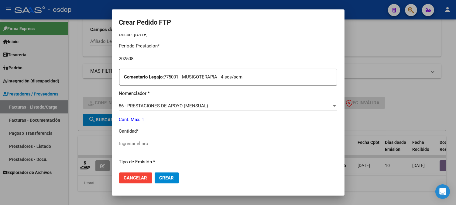
scroll to position [202, 0]
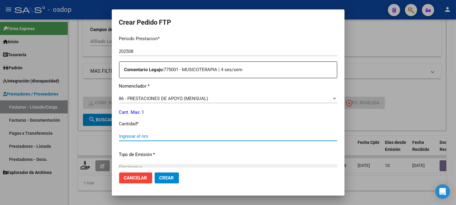
click at [133, 136] on input "Ingresar el nro" at bounding box center [228, 135] width 218 height 5
type input "1"
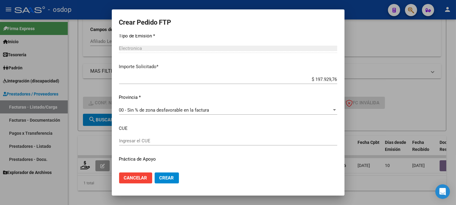
scroll to position [335, 0]
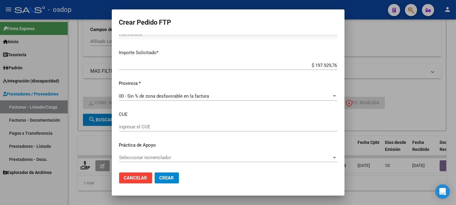
click at [164, 180] on span "Crear" at bounding box center [166, 177] width 15 height 5
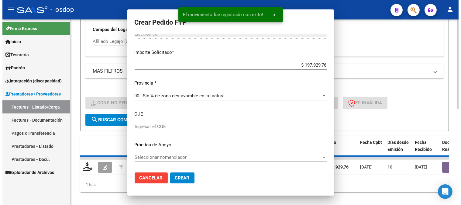
scroll to position [0, 0]
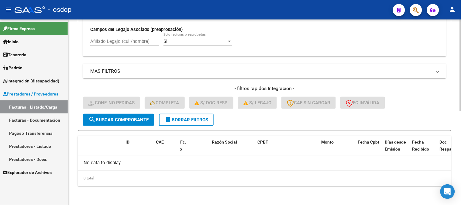
click at [207, 120] on span "delete Borrar Filtros" at bounding box center [186, 119] width 44 height 5
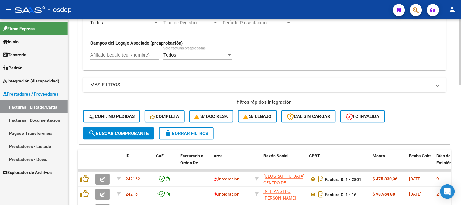
scroll to position [189, 0]
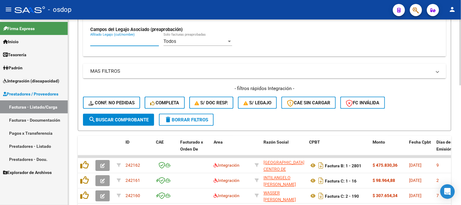
click at [125, 42] on input "Afiliado Legajo (cuil/nombre)" at bounding box center [124, 41] width 69 height 5
paste input "20576457929"
type input "20576457929"
click at [131, 119] on span "search Buscar Comprobante" at bounding box center [118, 119] width 60 height 5
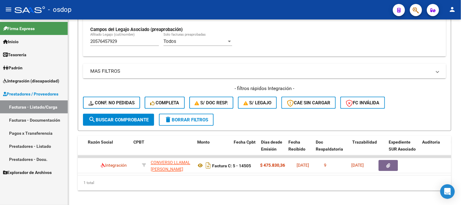
scroll to position [0, 175]
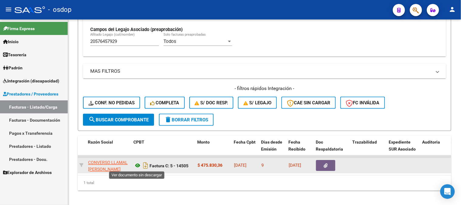
click at [137, 164] on icon at bounding box center [138, 165] width 8 height 7
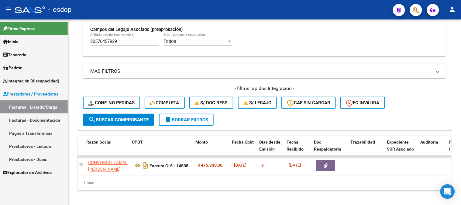
scroll to position [0, 217]
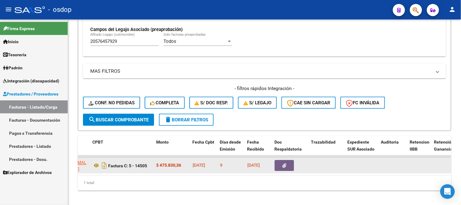
click at [287, 166] on button "button" at bounding box center [284, 165] width 19 height 11
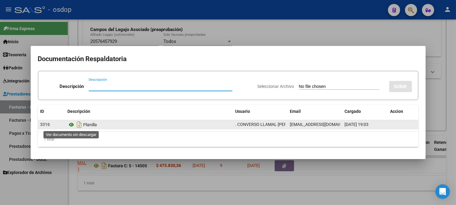
click at [71, 125] on icon at bounding box center [72, 124] width 8 height 7
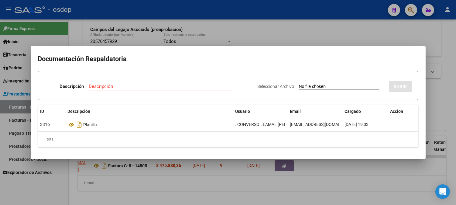
click at [251, 181] on div at bounding box center [228, 102] width 456 height 205
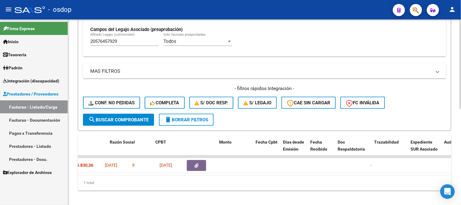
scroll to position [0, 0]
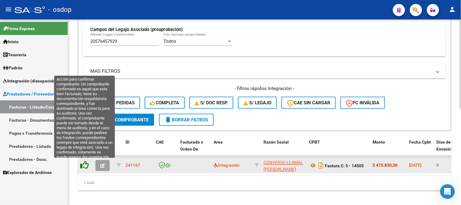
click at [84, 166] on icon at bounding box center [84, 165] width 9 height 9
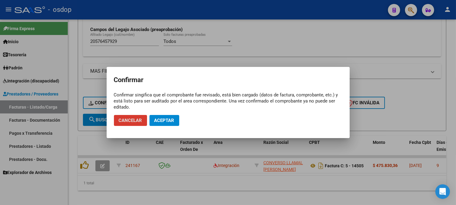
click at [168, 120] on span "Aceptar" at bounding box center [164, 120] width 20 height 5
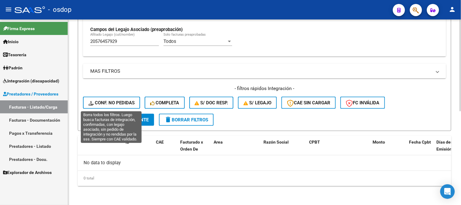
click at [108, 101] on span "Conf. no pedidas" at bounding box center [111, 102] width 46 height 5
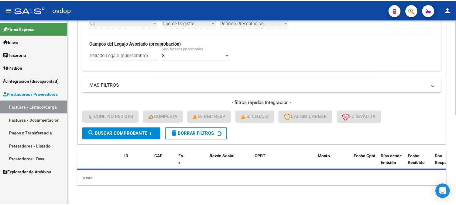
scroll to position [189, 0]
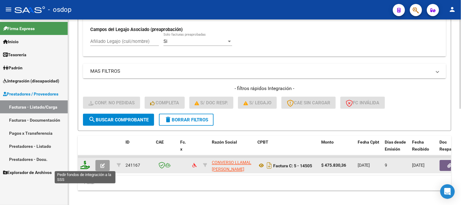
click at [86, 166] on icon at bounding box center [85, 165] width 10 height 9
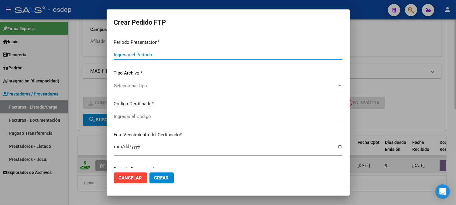
type input "202508"
type input "$ 475.830,36"
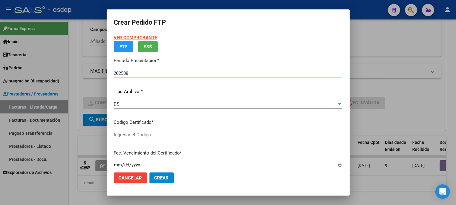
type input "8046809815"
type input "2027-02-08"
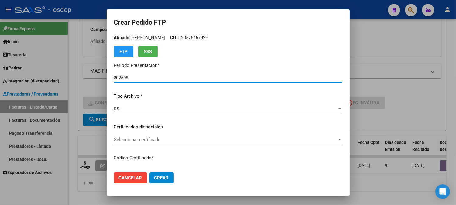
scroll to position [34, 0]
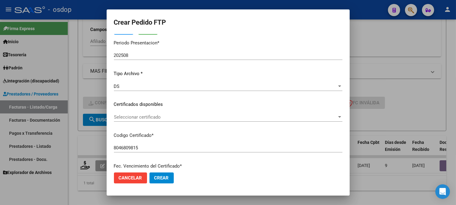
click at [230, 121] on div "Seleccionar certificado Seleccionar certificado" at bounding box center [228, 116] width 228 height 9
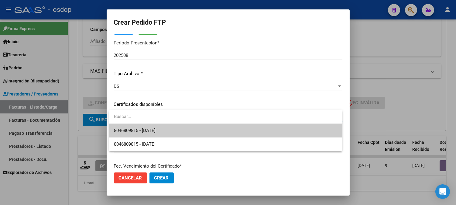
click at [221, 131] on span "8046809815 - 2027-02-08" at bounding box center [225, 131] width 223 height 14
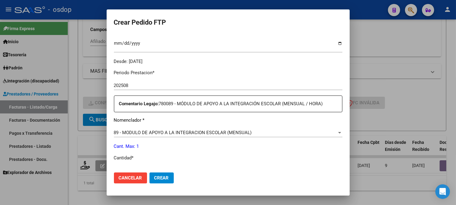
scroll to position [202, 0]
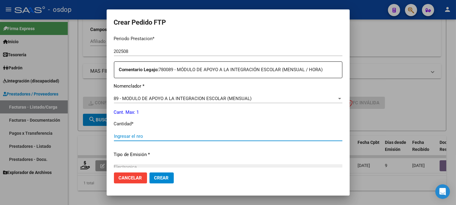
click at [139, 134] on input "Ingresar el nro" at bounding box center [228, 135] width 228 height 5
type input "1"
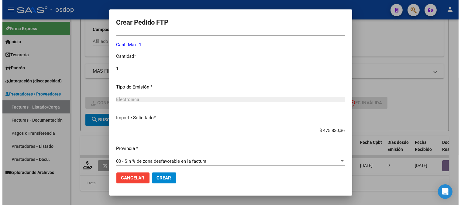
scroll to position [273, 0]
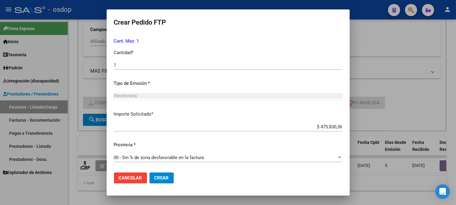
click at [165, 181] on button "Crear" at bounding box center [161, 177] width 24 height 11
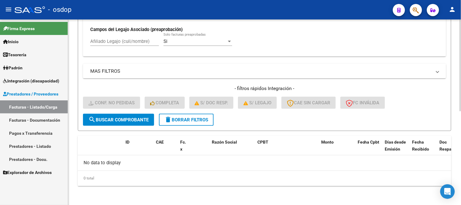
click at [178, 117] on span "delete Borrar Filtros" at bounding box center [186, 119] width 44 height 5
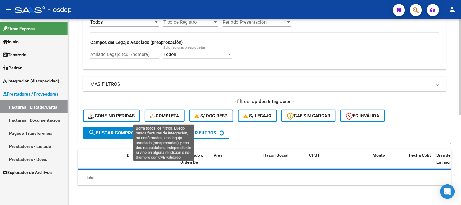
scroll to position [175, 0]
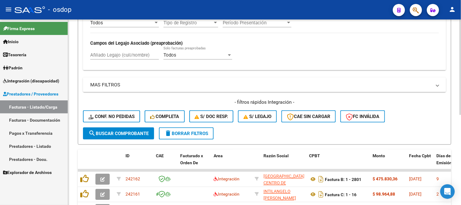
click at [134, 54] on div "Todos Cargado en Para Enviar SSS Período De Prestación Campos del Archivo de Re…" at bounding box center [264, 26] width 363 height 88
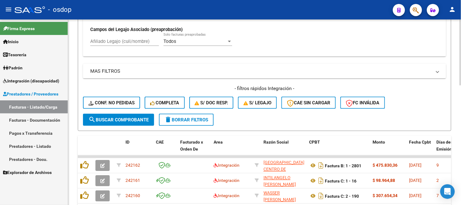
click at [127, 39] on input "Afiliado Legajo (cuil/nombre)" at bounding box center [124, 41] width 69 height 5
paste input "23535786399"
click at [129, 117] on span "search Buscar Comprobante" at bounding box center [118, 119] width 60 height 5
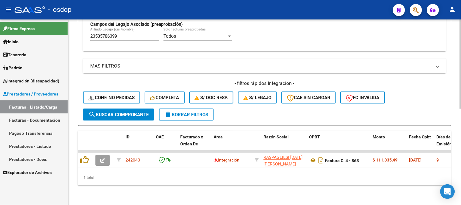
scroll to position [198, 0]
drag, startPoint x: 122, startPoint y: 34, endPoint x: 34, endPoint y: 34, distance: 87.8
click at [34, 34] on mat-sidenav-container "Firma Express Inicio Instructivos Contacto OS Tesorería Extractos Procesados (c…" at bounding box center [230, 111] width 461 height 185
paste input "0330367467"
type input "20330367467"
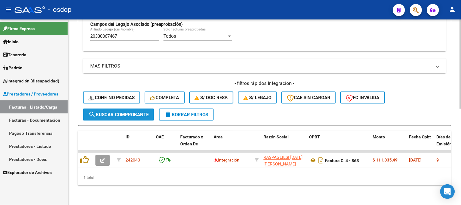
click at [130, 112] on span "search Buscar Comprobante" at bounding box center [118, 114] width 60 height 5
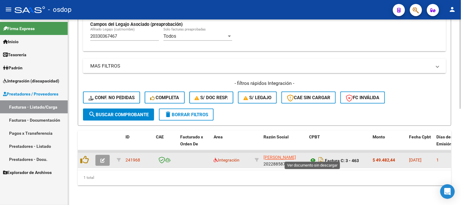
click at [313, 157] on icon at bounding box center [313, 160] width 8 height 7
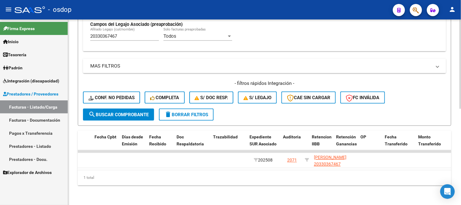
scroll to position [0, 215]
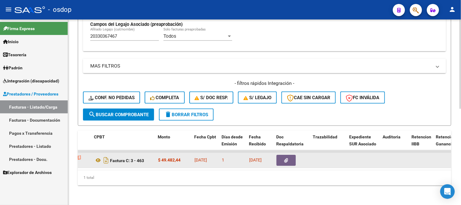
click at [286, 158] on icon "button" at bounding box center [286, 160] width 4 height 5
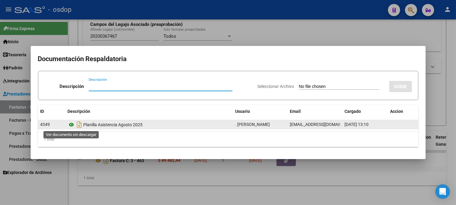
click at [72, 125] on icon at bounding box center [72, 124] width 8 height 7
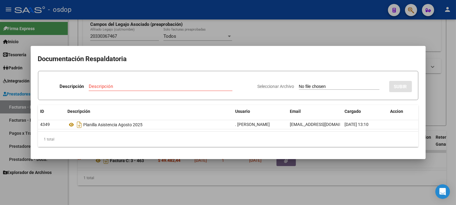
click at [269, 190] on div at bounding box center [228, 102] width 456 height 205
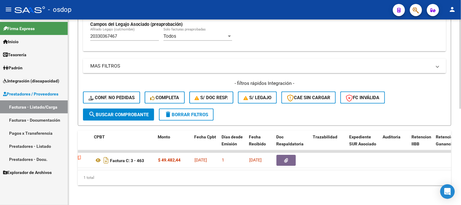
scroll to position [0, 0]
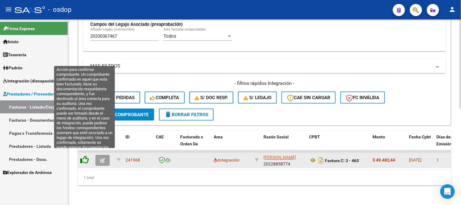
click at [85, 157] on icon at bounding box center [84, 160] width 9 height 9
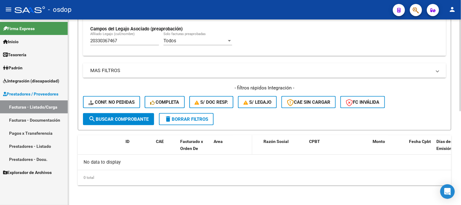
scroll to position [189, 0]
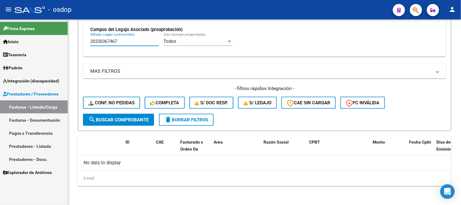
drag, startPoint x: 124, startPoint y: 42, endPoint x: 56, endPoint y: 42, distance: 67.7
click at [56, 42] on mat-sidenav-container "Firma Express Inicio Instructivos Contacto OS Tesorería Extractos Procesados (c…" at bounding box center [230, 111] width 461 height 185
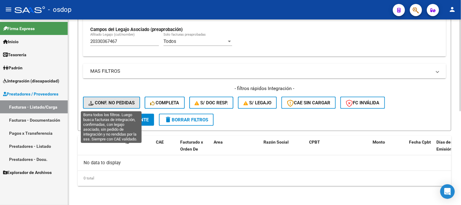
click at [119, 106] on button "Conf. no pedidas" at bounding box center [111, 103] width 57 height 12
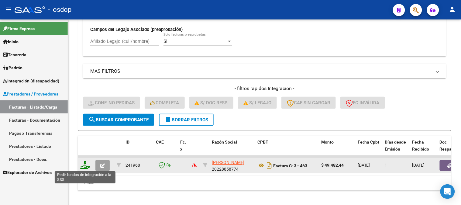
click at [84, 167] on icon at bounding box center [85, 165] width 10 height 9
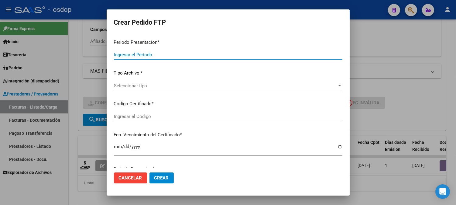
type input "202508"
type input "$ 49.482,44"
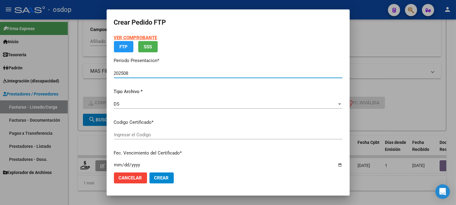
type input "5558902318"
type input "2025-11-16"
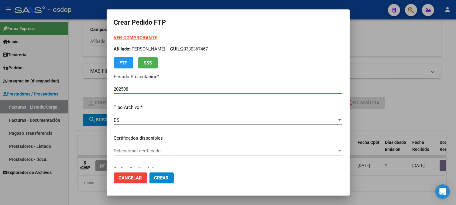
scroll to position [34, 0]
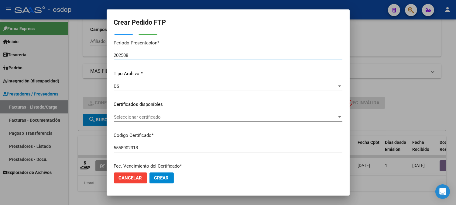
click at [183, 115] on span "Seleccionar certificado" at bounding box center [225, 116] width 223 height 5
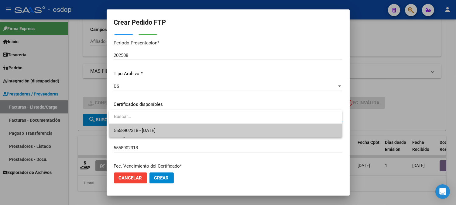
click at [176, 130] on span "5558902318 - 2025-11-16" at bounding box center [225, 131] width 223 height 14
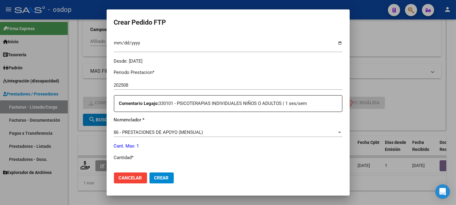
scroll to position [202, 0]
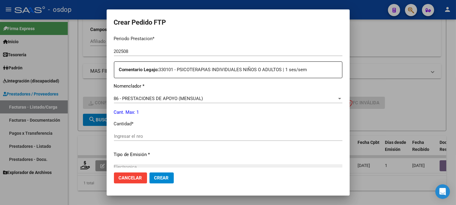
click at [163, 135] on input "Ingresar el nro" at bounding box center [228, 135] width 228 height 5
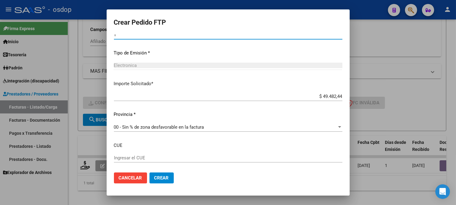
scroll to position [335, 0]
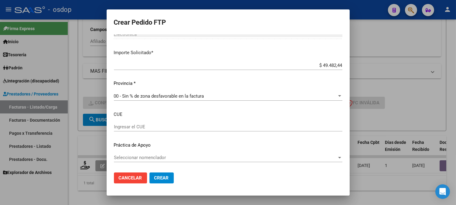
type input "1"
click at [168, 177] on span "Crear" at bounding box center [161, 177] width 15 height 5
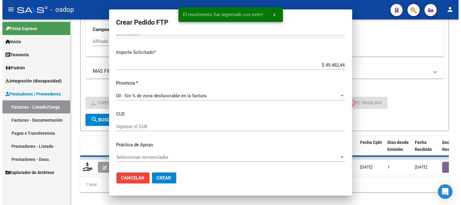
scroll to position [0, 0]
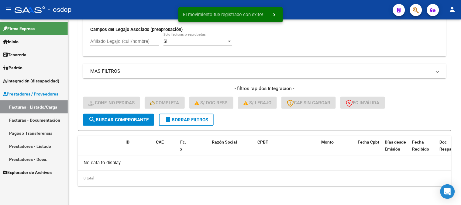
click at [40, 81] on span "Integración (discapacidad)" at bounding box center [31, 80] width 56 height 7
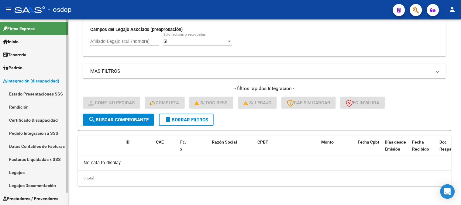
click at [27, 173] on link "Legajos" at bounding box center [34, 172] width 68 height 13
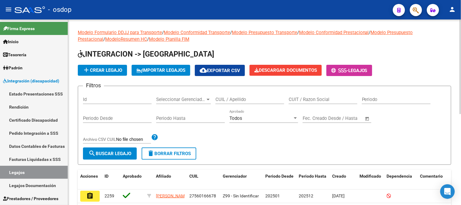
click at [231, 99] on input "CUIL / Apellido" at bounding box center [249, 99] width 69 height 5
paste input "20330367467"
type input "20330367467"
click at [126, 153] on span "search Buscar Legajo" at bounding box center [109, 153] width 43 height 5
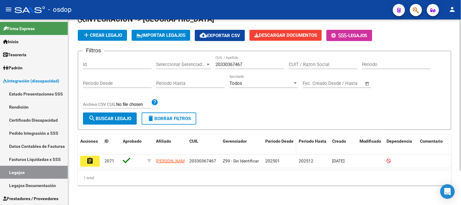
scroll to position [41, 0]
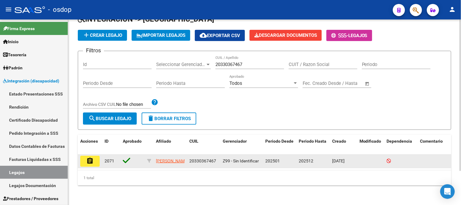
click at [95, 156] on button "assignment" at bounding box center [89, 161] width 19 height 11
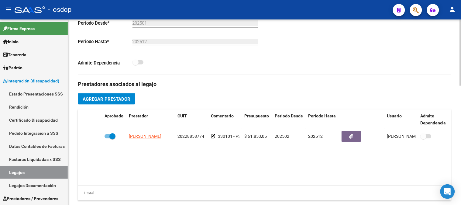
scroll to position [169, 0]
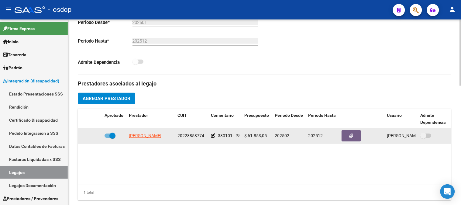
click at [212, 137] on icon at bounding box center [213, 135] width 4 height 4
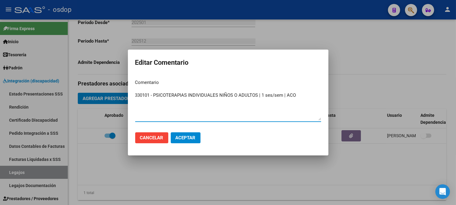
type textarea "330101 - PSICOTERAPIAS INDIVIDUALES NIÑOS O ADULTOS | 1 ses/sem | ACO"
click at [180, 135] on span "Aceptar" at bounding box center [186, 137] width 20 height 5
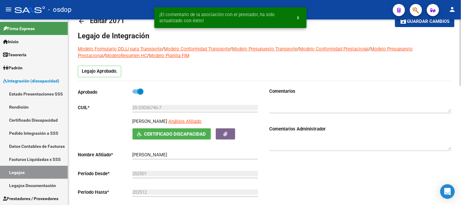
scroll to position [0, 0]
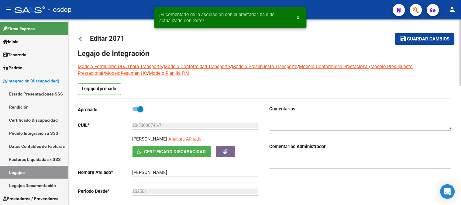
click at [422, 41] on span "Guardar cambios" at bounding box center [428, 38] width 43 height 5
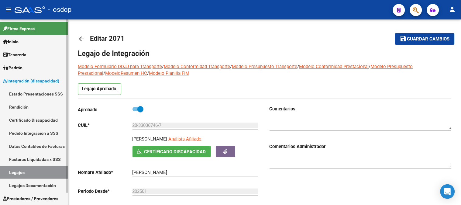
scroll to position [13, 0]
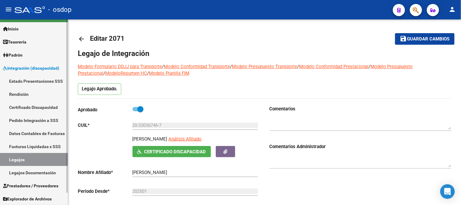
click at [36, 186] on span "Prestadores / Proveedores" at bounding box center [30, 185] width 55 height 7
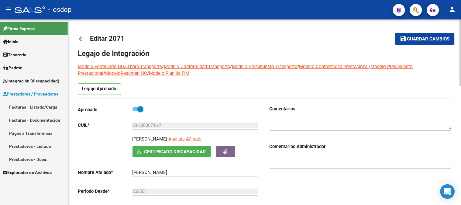
scroll to position [0, 0]
click at [40, 108] on link "Facturas - Listado/Carga" at bounding box center [34, 106] width 68 height 13
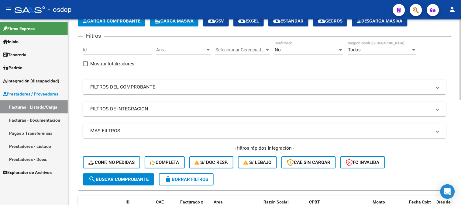
scroll to position [34, 0]
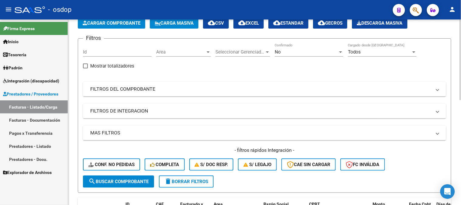
click at [133, 111] on mat-panel-title "FILTROS DE INTEGRACION" at bounding box center [260, 111] width 341 height 7
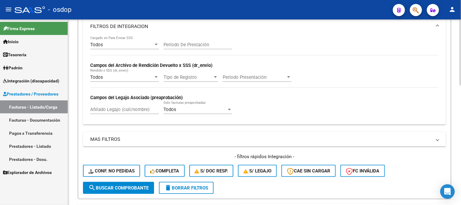
scroll to position [135, 0]
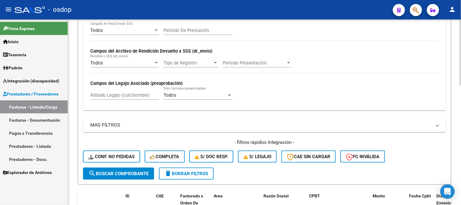
click at [111, 94] on input "Afiliado Legajo (cuil/nombre)" at bounding box center [124, 94] width 69 height 5
paste input "20547025793"
type input "20547025793"
click at [123, 177] on button "search Buscar Comprobante" at bounding box center [118, 173] width 71 height 12
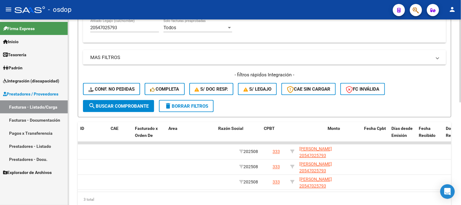
scroll to position [0, 0]
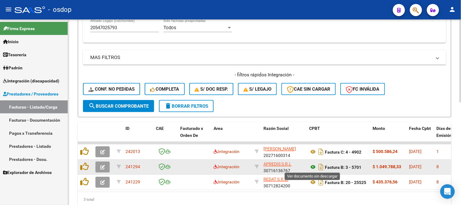
click at [313, 165] on icon at bounding box center [313, 166] width 8 height 7
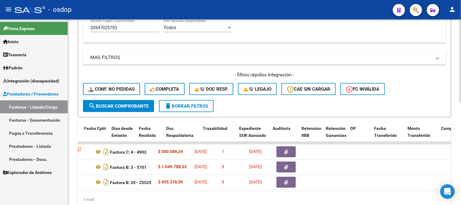
scroll to position [0, 325]
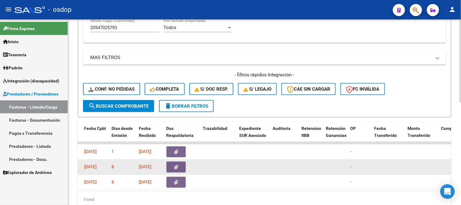
click at [180, 169] on button "button" at bounding box center [175, 167] width 19 height 11
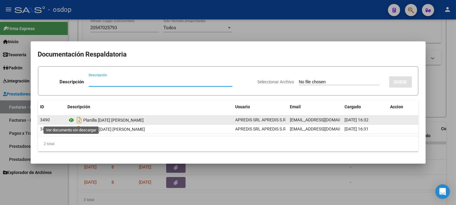
click at [72, 120] on icon at bounding box center [72, 119] width 8 height 7
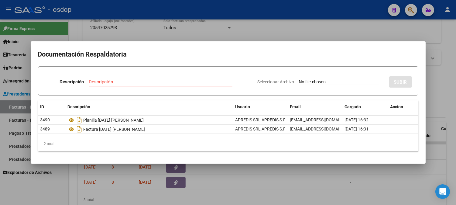
click at [253, 187] on div at bounding box center [228, 102] width 456 height 205
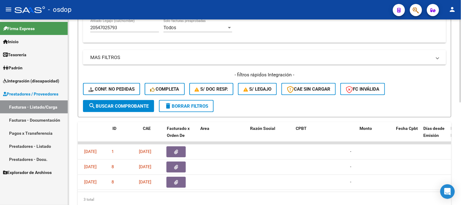
scroll to position [0, 0]
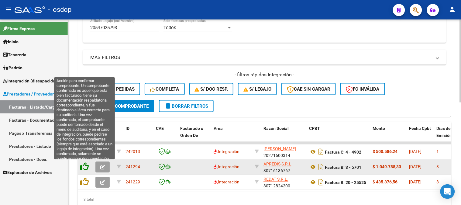
click at [83, 166] on icon at bounding box center [84, 166] width 9 height 9
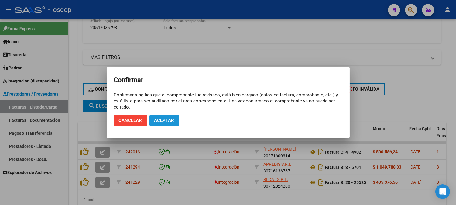
click at [168, 118] on span "Aceptar" at bounding box center [164, 120] width 20 height 5
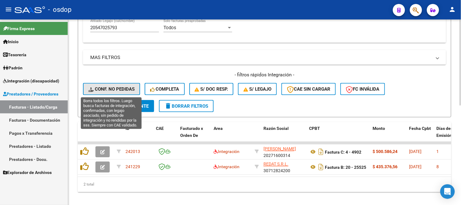
click at [110, 88] on span "Conf. no pedidas" at bounding box center [111, 88] width 46 height 5
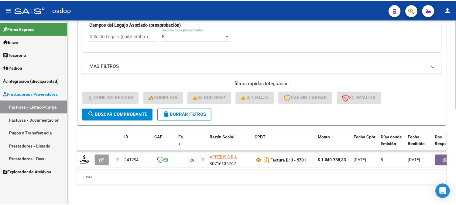
scroll to position [198, 0]
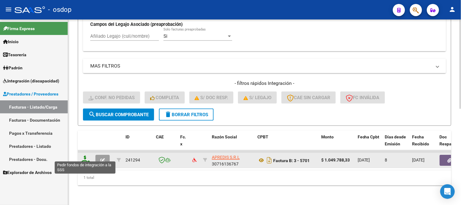
click at [87, 156] on icon at bounding box center [85, 160] width 10 height 9
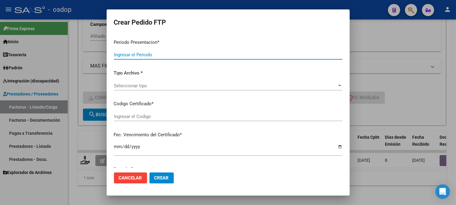
type input "202508"
type input "$ 1.049.788,33"
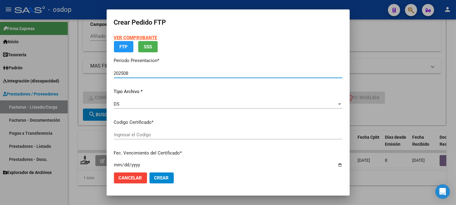
type input "3455260576"
type input "[DATE]"
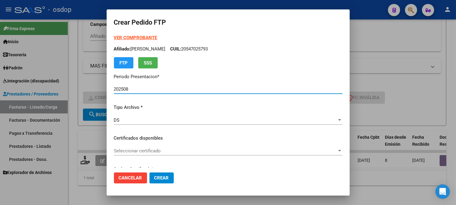
scroll to position [34, 0]
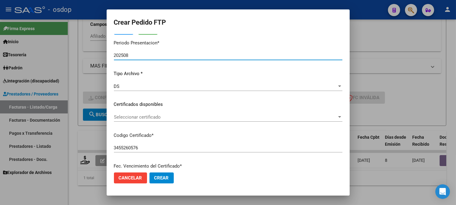
click at [171, 115] on span "Seleccionar certificado" at bounding box center [225, 116] width 223 height 5
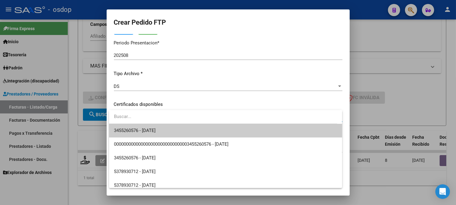
click at [176, 132] on span "3455260576 - [DATE]" at bounding box center [225, 131] width 223 height 14
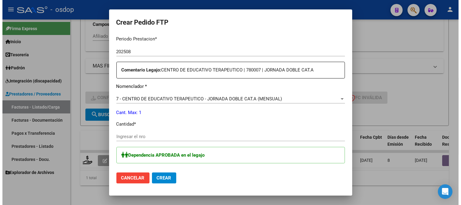
scroll to position [202, 0]
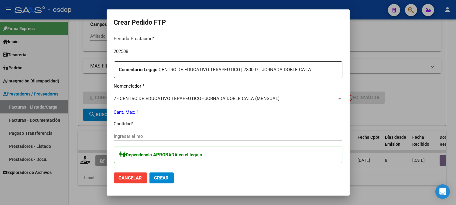
click at [161, 135] on input "Ingresar el nro" at bounding box center [228, 135] width 228 height 5
type input "1"
click at [149, 172] on button "Crear" at bounding box center [161, 177] width 24 height 11
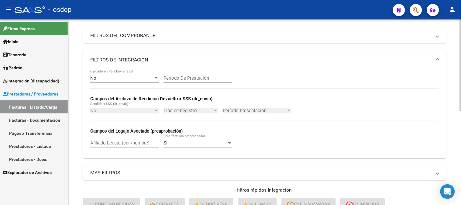
scroll to position [189, 0]
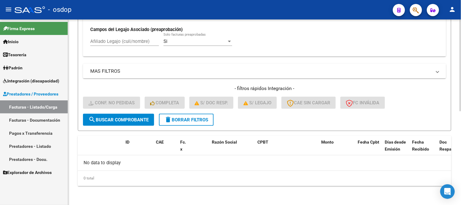
click at [190, 121] on span "delete Borrar Filtros" at bounding box center [186, 119] width 44 height 5
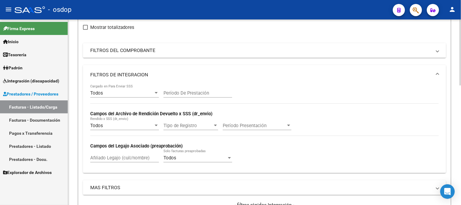
scroll to position [20, 0]
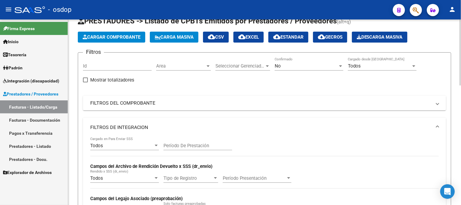
click at [303, 66] on div "No" at bounding box center [306, 65] width 63 height 5
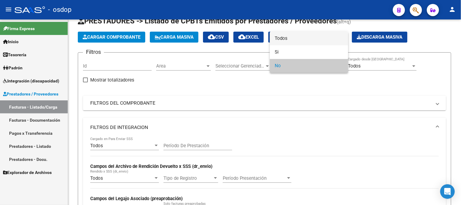
click at [292, 37] on span "Todos" at bounding box center [309, 39] width 69 height 14
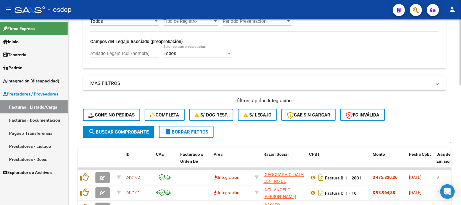
scroll to position [189, 0]
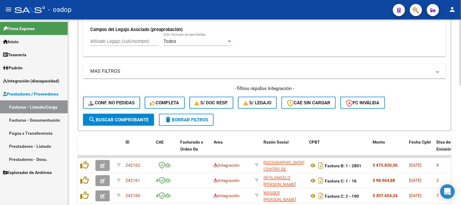
click at [122, 41] on input "Afiliado Legajo (cuil/nombre)" at bounding box center [124, 41] width 69 height 5
paste input "20547025793"
type input "20547025793"
click at [135, 119] on span "search Buscar Comprobante" at bounding box center [118, 119] width 60 height 5
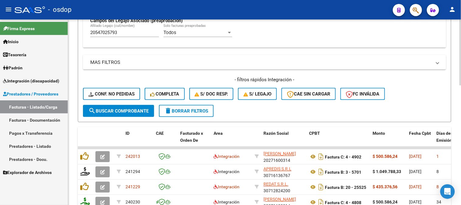
scroll to position [222, 0]
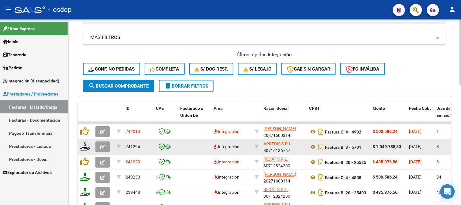
click at [102, 147] on icon "button" at bounding box center [102, 147] width 5 height 5
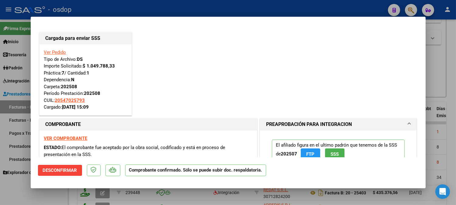
click at [10, 191] on div at bounding box center [228, 102] width 456 height 205
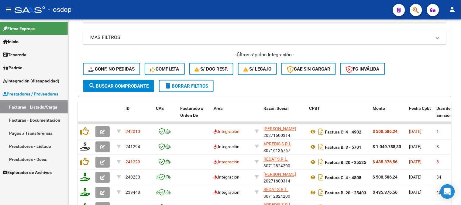
click at [31, 80] on span "Integración (discapacidad)" at bounding box center [31, 80] width 56 height 7
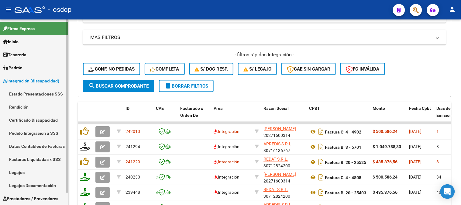
click at [42, 135] on link "Pedido Integración a SSS" at bounding box center [34, 132] width 68 height 13
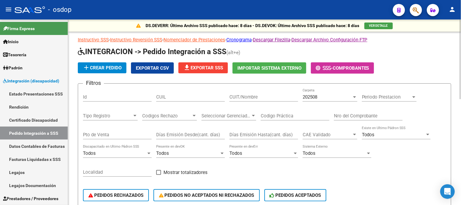
click at [173, 98] on input "CUIL" at bounding box center [190, 96] width 69 height 5
paste input "20547025793"
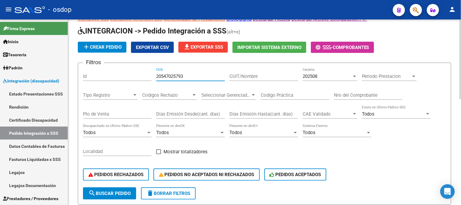
scroll to position [101, 0]
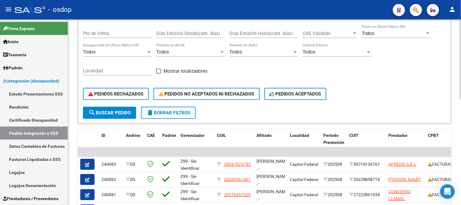
type input "20547025793"
click at [108, 111] on span "search Buscar Pedido" at bounding box center [109, 112] width 42 height 5
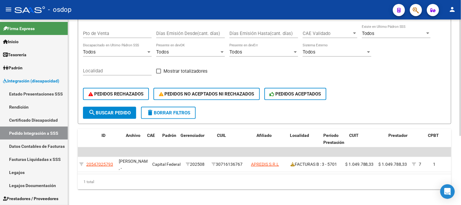
scroll to position [0, 0]
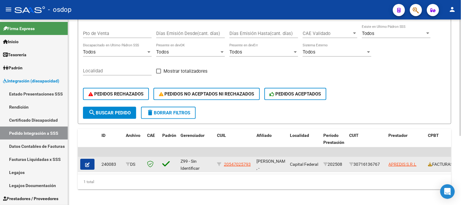
click at [89, 165] on icon "button" at bounding box center [87, 164] width 5 height 5
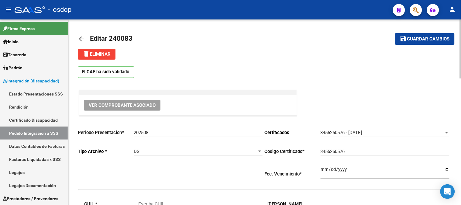
type input "20547025793"
click at [109, 53] on span "delete Eliminar" at bounding box center [97, 53] width 28 height 5
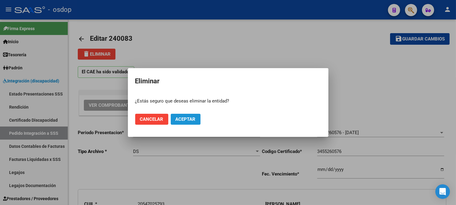
click at [190, 121] on span "Aceptar" at bounding box center [186, 118] width 20 height 5
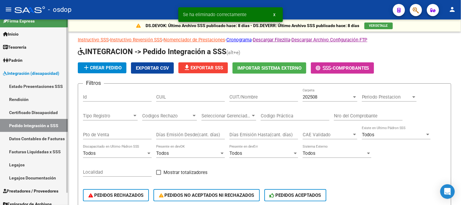
scroll to position [13, 0]
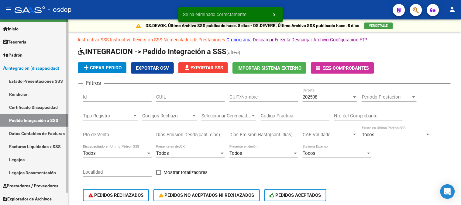
click at [35, 186] on span "Prestadores / Proveedores" at bounding box center [30, 185] width 55 height 7
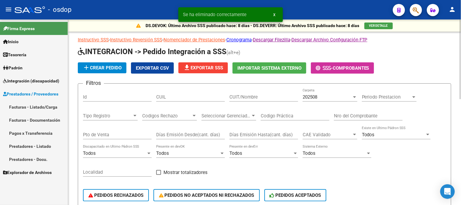
scroll to position [0, 0]
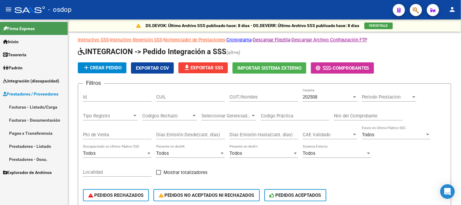
click at [25, 105] on link "Facturas - Listado/Carga" at bounding box center [34, 106] width 68 height 13
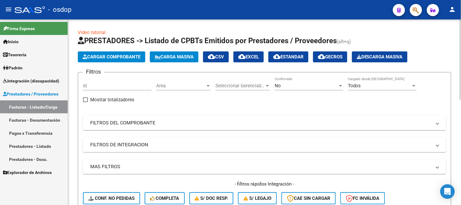
click at [129, 143] on mat-panel-title "FILTROS DE INTEGRACION" at bounding box center [260, 144] width 341 height 7
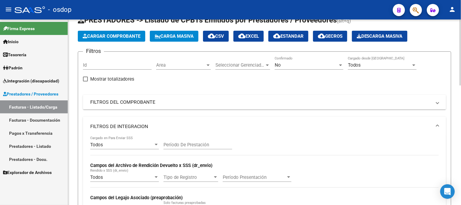
scroll to position [101, 0]
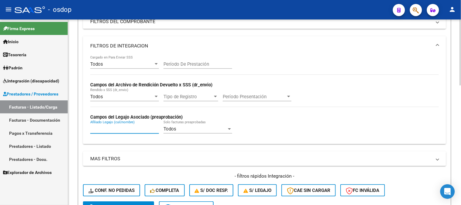
click at [114, 129] on input "Afiliado Legajo (cuil/nombre)" at bounding box center [124, 128] width 69 height 5
paste input "20547025793"
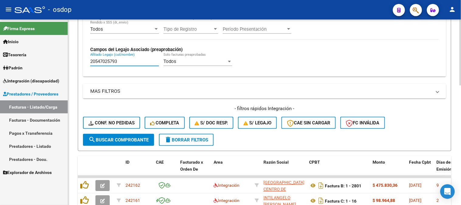
type input "20547025793"
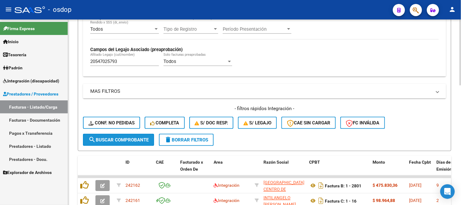
click at [132, 143] on button "search Buscar Comprobante" at bounding box center [118, 140] width 71 height 12
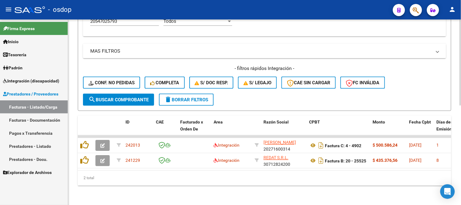
scroll to position [214, 0]
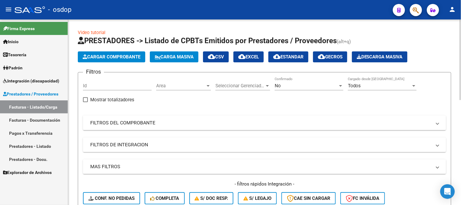
click at [139, 146] on mat-panel-title "FILTROS DE INTEGRACION" at bounding box center [260, 144] width 341 height 7
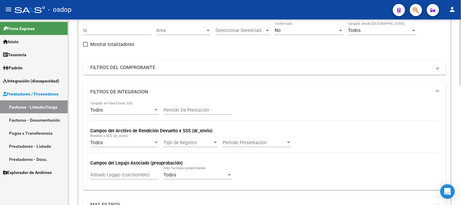
scroll to position [67, 0]
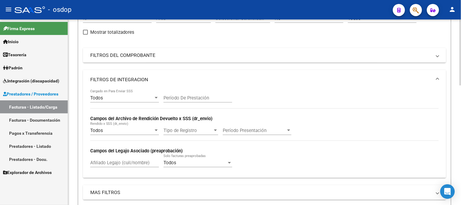
click at [135, 163] on input "Afiliado Legajo (cuil/nombre)" at bounding box center [124, 162] width 69 height 5
paste input "20547025793"
type input "20547025793"
drag, startPoint x: 120, startPoint y: 161, endPoint x: 74, endPoint y: 161, distance: 45.9
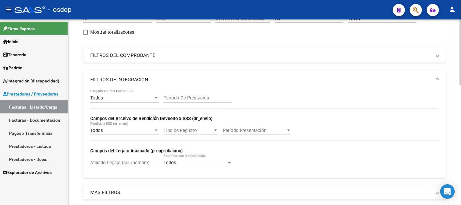
click at [156, 55] on mat-panel-title "FILTROS DEL COMPROBANTE" at bounding box center [260, 55] width 341 height 7
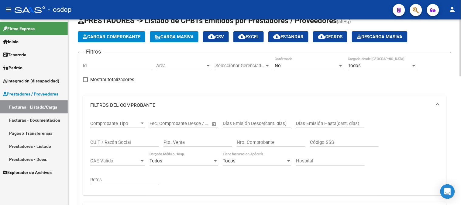
scroll to position [34, 0]
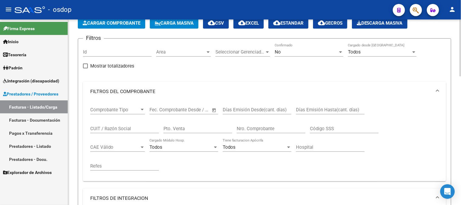
click at [131, 128] on input "CUIT / Razón Social" at bounding box center [124, 128] width 69 height 5
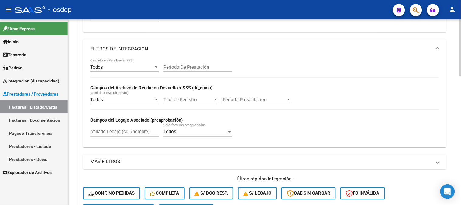
scroll to position [304, 0]
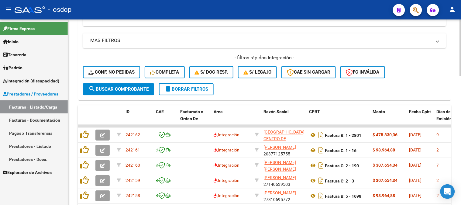
type input "apredis"
click at [120, 93] on button "search Buscar Comprobante" at bounding box center [118, 89] width 71 height 12
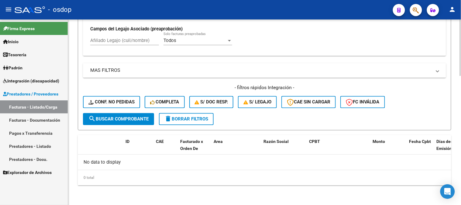
scroll to position [274, 0]
click at [38, 106] on link "Facturas - Listado/Carga" at bounding box center [34, 106] width 68 height 13
click at [36, 92] on span "Prestadores / Proveedores" at bounding box center [30, 94] width 55 height 7
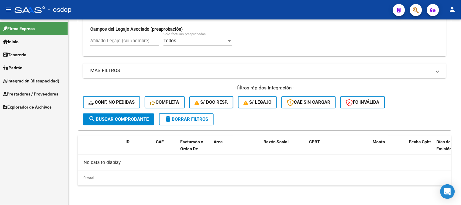
click at [45, 94] on span "Prestadores / Proveedores" at bounding box center [30, 94] width 55 height 7
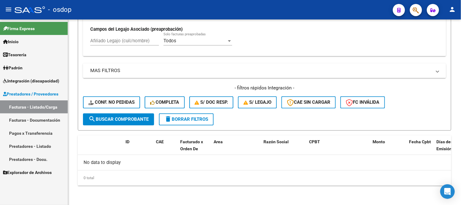
click at [47, 109] on link "Facturas - Listado/Carga" at bounding box center [34, 106] width 68 height 13
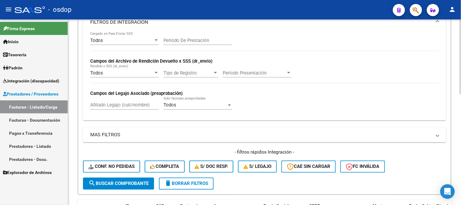
scroll to position [206, 0]
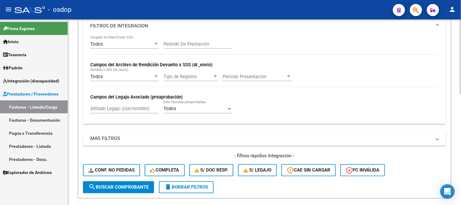
click at [186, 186] on span "delete Borrar Filtros" at bounding box center [186, 186] width 44 height 5
click at [135, 111] on input "Afiliado Legajo (cuil/nombre)" at bounding box center [124, 108] width 69 height 5
click at [121, 110] on input "Afiliado Legajo (cuil/nombre)" at bounding box center [124, 108] width 69 height 5
paste input "20547025793"
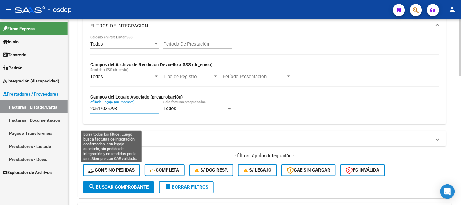
type input "20547025793"
click at [128, 173] on span "Conf. no pedidas" at bounding box center [111, 169] width 46 height 5
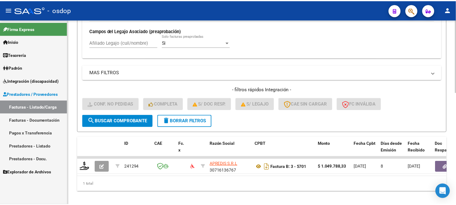
scroll to position [283, 0]
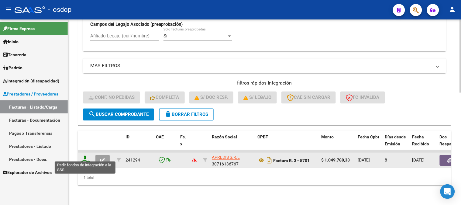
click at [87, 156] on icon at bounding box center [85, 160] width 10 height 9
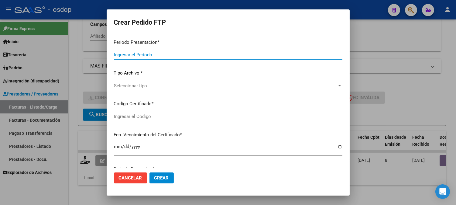
type input "202508"
type input "$ 1.049.788,33"
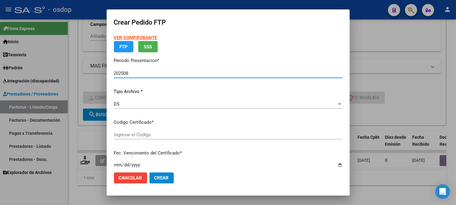
type input "3455260576"
type input "[DATE]"
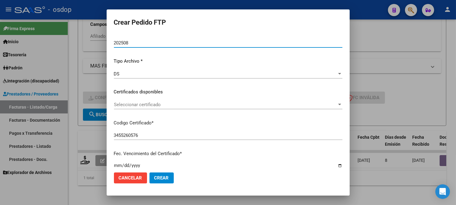
scroll to position [67, 0]
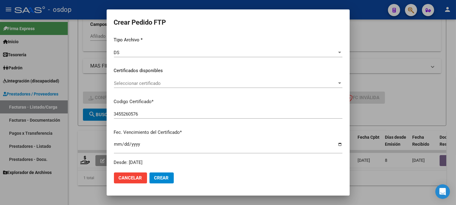
click at [192, 84] on span "Seleccionar certificado" at bounding box center [225, 82] width 223 height 5
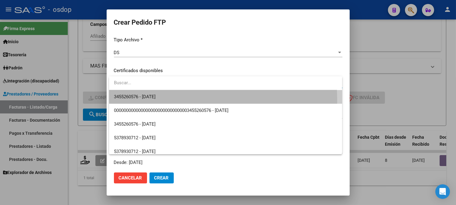
click at [190, 99] on span "3455260576 - [DATE]" at bounding box center [225, 97] width 223 height 14
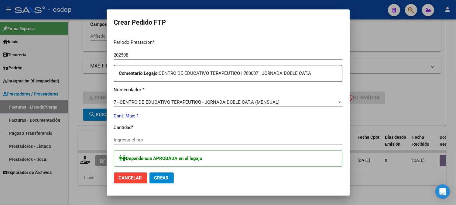
scroll to position [202, 0]
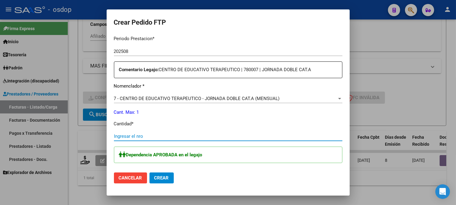
click at [138, 135] on input "Ingresar el nro" at bounding box center [228, 135] width 228 height 5
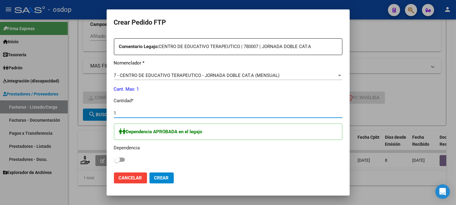
scroll to position [270, 0]
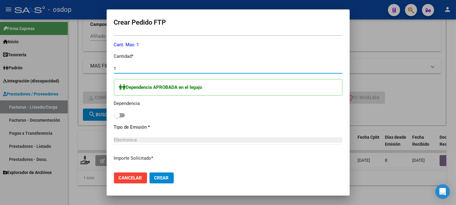
type input "1"
click at [123, 115] on span at bounding box center [119, 115] width 11 height 4
click at [117, 117] on input "checkbox" at bounding box center [117, 117] width 0 height 0
checkbox input "true"
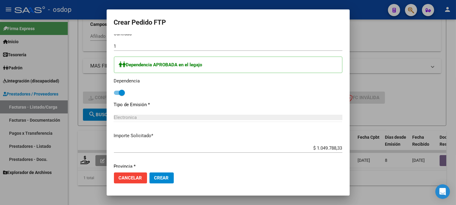
scroll to position [313, 0]
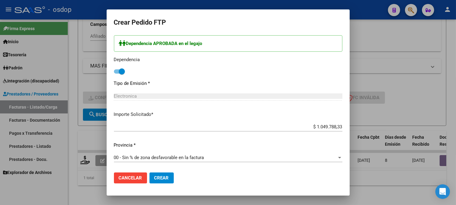
click at [160, 178] on span "Crear" at bounding box center [161, 177] width 15 height 5
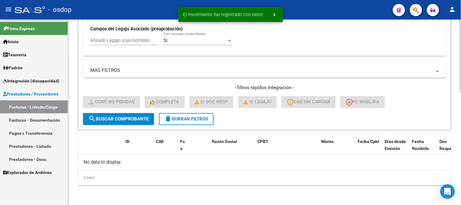
scroll to position [274, 0]
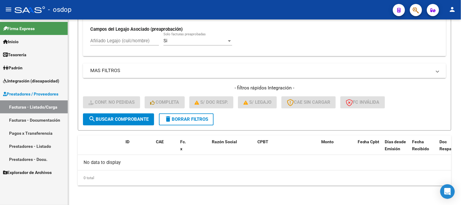
click at [49, 104] on link "Facturas - Listado/Carga" at bounding box center [34, 106] width 68 height 13
click at [196, 123] on button "delete Borrar Filtros" at bounding box center [186, 119] width 55 height 12
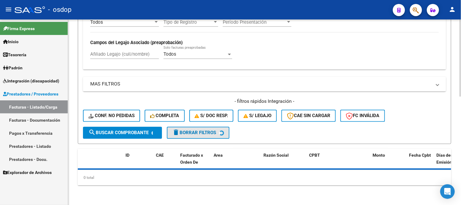
scroll to position [260, 0]
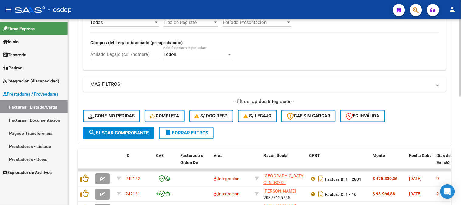
click at [132, 56] on div "Todos Cargado en Para Enviar SSS Período De Prestación Campos del Archivo de Re…" at bounding box center [264, 25] width 363 height 88
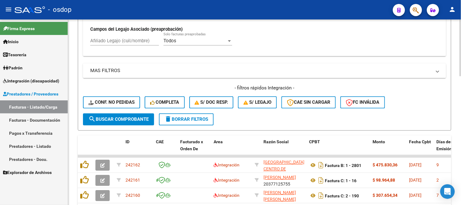
click at [125, 44] on input "Afiliado Legajo (cuil/nombre)" at bounding box center [124, 40] width 69 height 5
paste input "20547025793"
type input "20547025793"
click at [132, 119] on span "search Buscar Comprobante" at bounding box center [118, 119] width 60 height 5
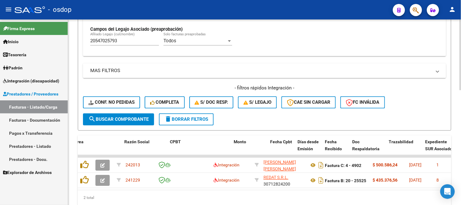
scroll to position [0, 142]
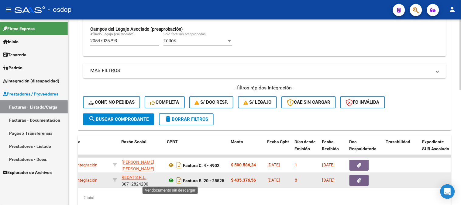
click at [171, 180] on icon at bounding box center [171, 180] width 8 height 7
click at [360, 182] on icon "button" at bounding box center [359, 180] width 4 height 5
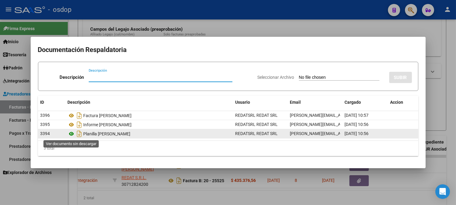
click at [71, 133] on icon at bounding box center [72, 133] width 8 height 7
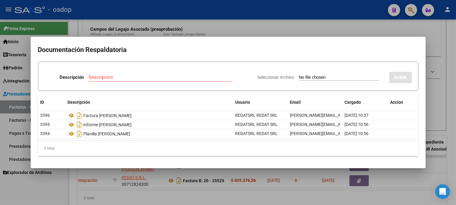
click at [255, 200] on div at bounding box center [228, 102] width 456 height 205
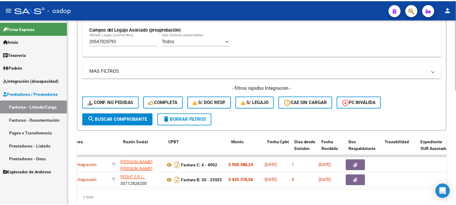
scroll to position [0, 0]
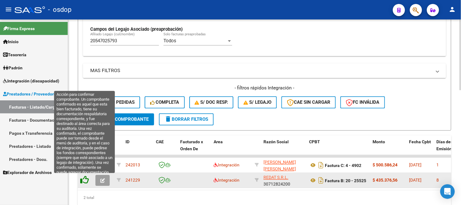
click at [84, 182] on icon at bounding box center [84, 180] width 9 height 9
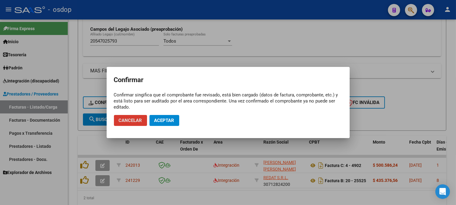
click at [159, 123] on span "Aceptar" at bounding box center [164, 120] width 20 height 5
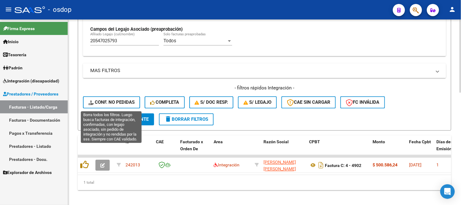
click at [122, 102] on span "Conf. no pedidas" at bounding box center [111, 102] width 46 height 5
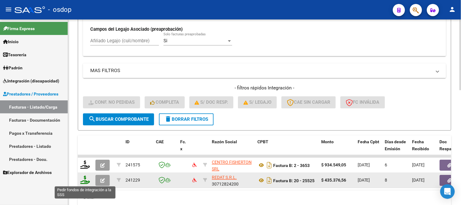
click at [86, 181] on icon at bounding box center [85, 180] width 10 height 9
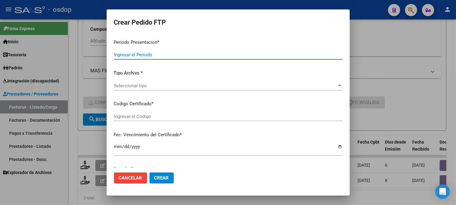
type input "202508"
type input "$ 435.376,56"
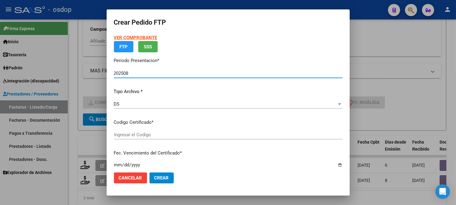
type input "3455260576"
type input "[DATE]"
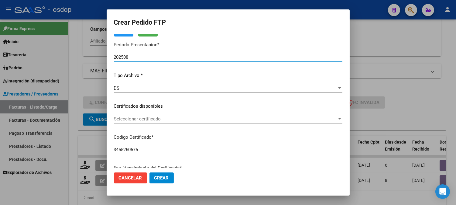
scroll to position [34, 0]
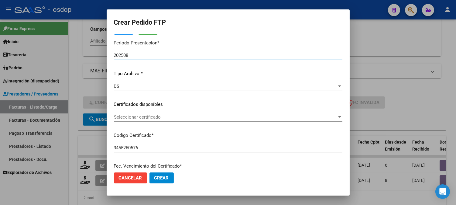
click at [189, 120] on div "Seleccionar certificado Seleccionar certificado" at bounding box center [228, 116] width 228 height 9
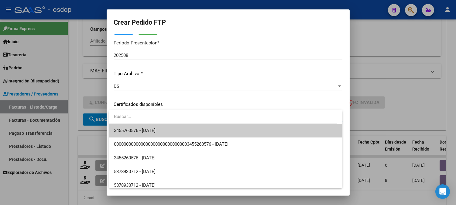
click at [175, 132] on span "3455260576 - [DATE]" at bounding box center [225, 131] width 223 height 14
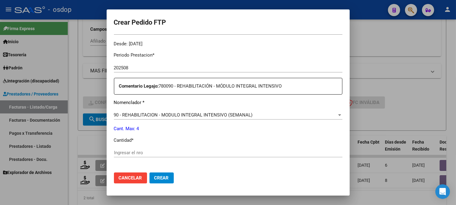
scroll to position [202, 0]
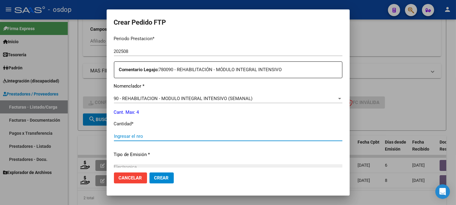
click at [144, 136] on input "Ingresar el nro" at bounding box center [228, 135] width 228 height 5
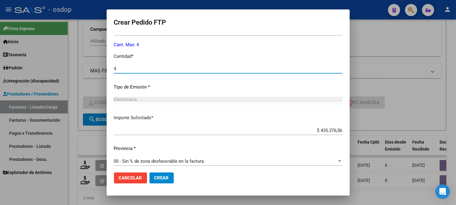
scroll to position [273, 0]
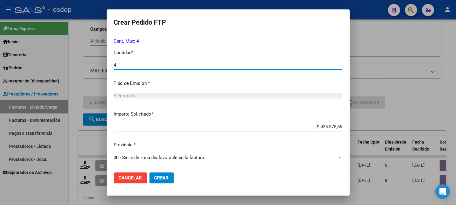
type input "4"
click at [165, 178] on span "Crear" at bounding box center [161, 177] width 15 height 5
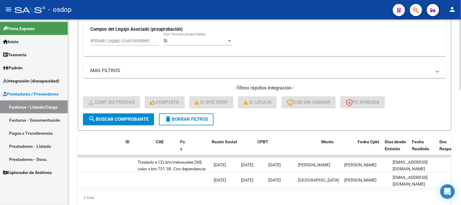
scroll to position [0, 0]
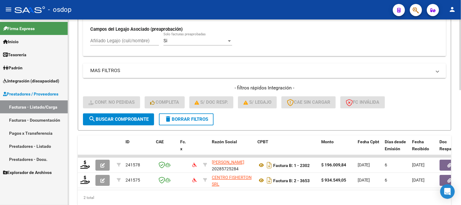
drag, startPoint x: 177, startPoint y: 122, endPoint x: 166, endPoint y: 113, distance: 14.2
click at [177, 122] on span "delete Borrar Filtros" at bounding box center [186, 119] width 44 height 5
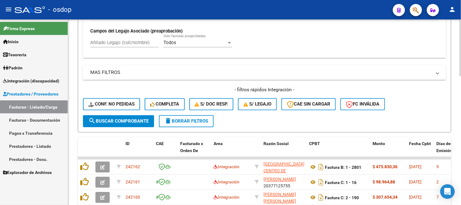
scroll to position [274, 0]
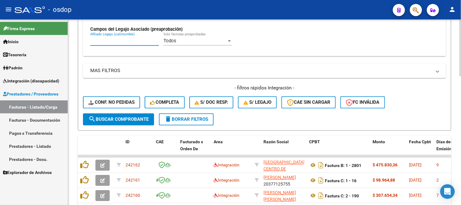
click at [115, 43] on input "Afiliado Legajo (cuil/nombre)" at bounding box center [124, 40] width 69 height 5
paste input "20547025793"
type input "20547025793"
click at [119, 120] on span "search Buscar Comprobante" at bounding box center [118, 119] width 60 height 5
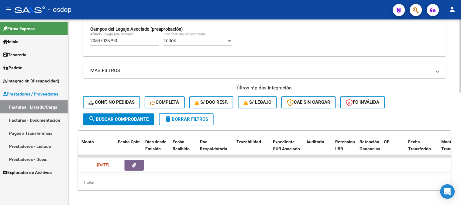
scroll to position [0, 271]
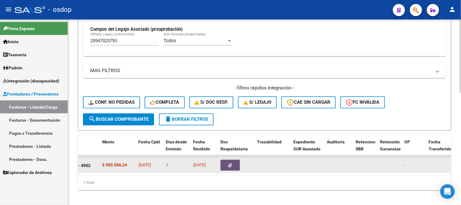
click at [229, 166] on icon "button" at bounding box center [230, 165] width 4 height 5
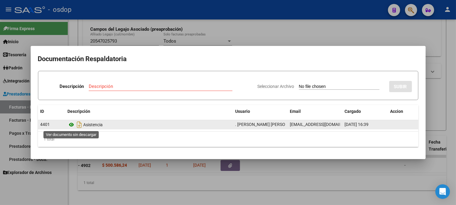
click at [70, 124] on icon at bounding box center [72, 124] width 8 height 7
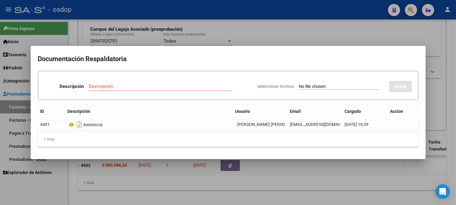
click at [280, 187] on div at bounding box center [228, 102] width 456 height 205
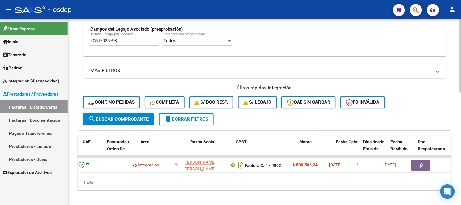
scroll to position [0, 69]
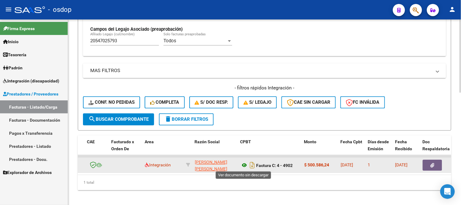
click at [242, 165] on icon at bounding box center [244, 165] width 8 height 7
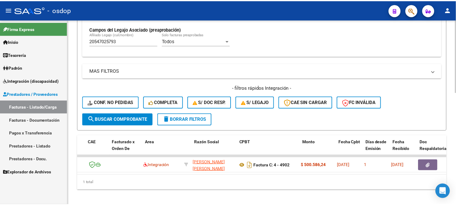
scroll to position [0, 0]
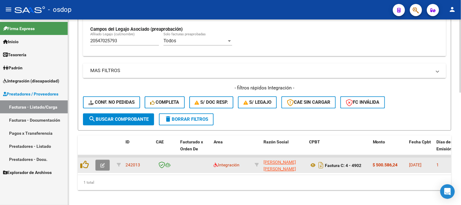
click at [104, 166] on icon "button" at bounding box center [102, 165] width 5 height 5
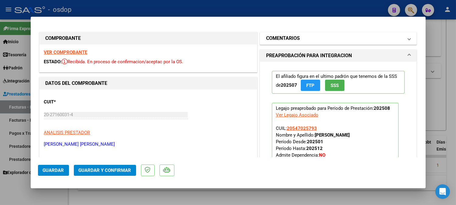
click at [321, 35] on mat-panel-title "COMENTARIOS" at bounding box center [334, 38] width 137 height 7
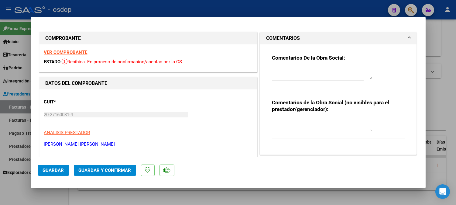
click at [311, 127] on textarea at bounding box center [322, 125] width 100 height 12
type textarea "T"
click at [309, 120] on textarea "Liquidar:" at bounding box center [322, 125] width 100 height 12
click at [298, 122] on textarea "Liquidar:" at bounding box center [322, 125] width 100 height 12
paste textarea "477.832,32"
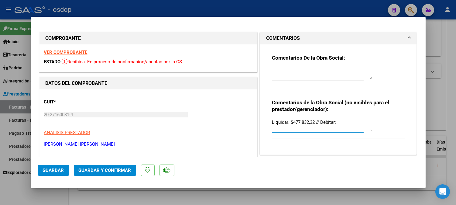
paste textarea "22.753,92"
click at [336, 122] on textarea "Liquidar: $477.832,32 // Debitar: 22.753,92" at bounding box center [322, 125] width 100 height 12
click at [364, 122] on textarea "Liquidar: $477.832,32 // Debitar: $22.753,92" at bounding box center [322, 125] width 100 height 12
click at [304, 128] on textarea "Liquidar: $477.832,32 // Debitar: $22.753,92 | Traslado a" at bounding box center [322, 125] width 100 height 12
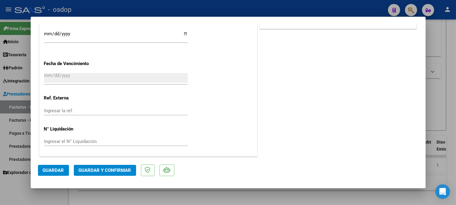
scroll to position [423, 0]
type textarea "Liquidar: $477.832,32 // Debitar: $22.753,92 | Traslado a CET 882 km mensuales.…"
click at [118, 171] on span "Guardar y Confirmar" at bounding box center [105, 169] width 53 height 5
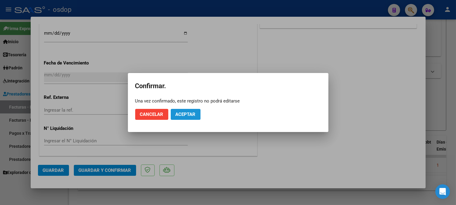
click at [187, 115] on span "Aceptar" at bounding box center [186, 113] width 20 height 5
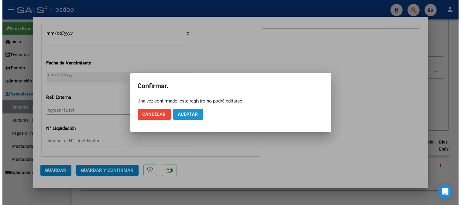
scroll to position [385, 0]
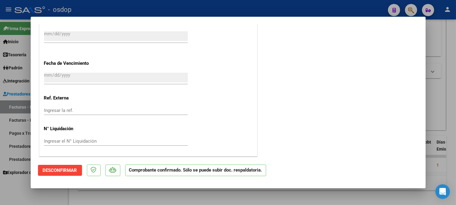
click at [295, 195] on div at bounding box center [228, 102] width 456 height 205
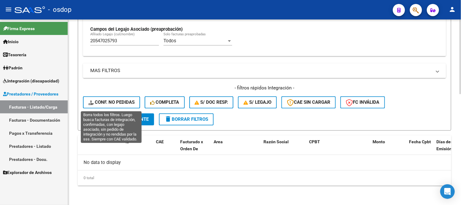
click at [110, 104] on span "Conf. no pedidas" at bounding box center [111, 102] width 46 height 5
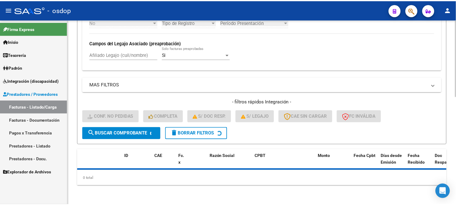
scroll to position [274, 0]
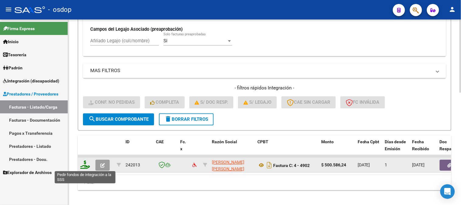
click at [84, 166] on icon at bounding box center [85, 164] width 10 height 9
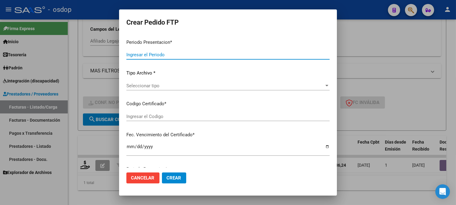
type input "202508"
type input "$ 500.586,24"
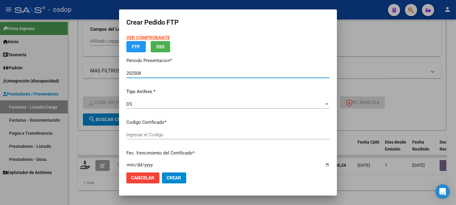
type input "3455260576"
type input "[DATE]"
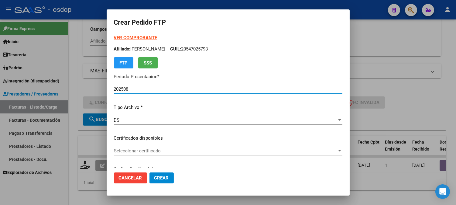
scroll to position [34, 0]
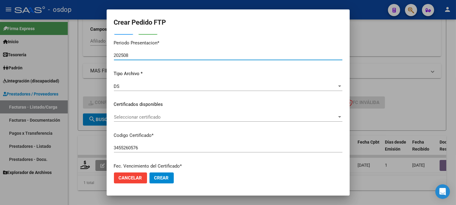
click at [233, 115] on span "Seleccionar certificado" at bounding box center [225, 116] width 223 height 5
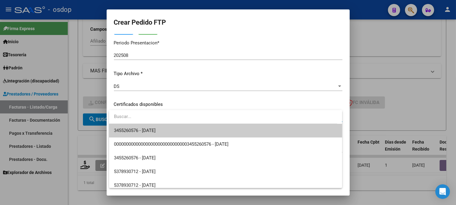
click at [223, 135] on span "3455260576 - [DATE]" at bounding box center [225, 131] width 223 height 14
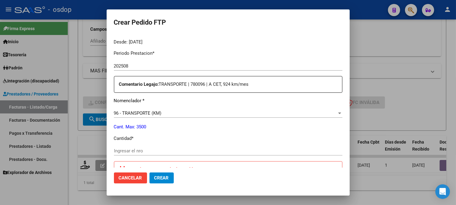
scroll to position [202, 0]
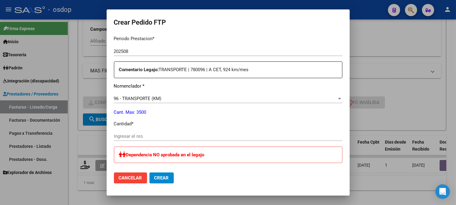
click at [153, 136] on input "Ingresar el nro" at bounding box center [228, 135] width 228 height 5
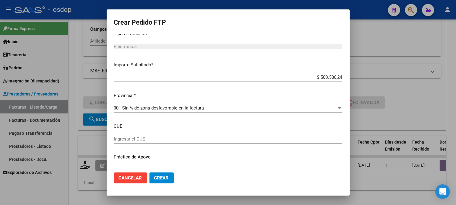
scroll to position [371, 0]
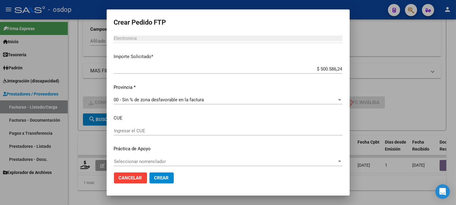
type input "882"
click at [330, 69] on input "$ 500.586,24" at bounding box center [228, 68] width 228 height 5
click at [323, 67] on input "$ 500.586,24" at bounding box center [228, 68] width 228 height 5
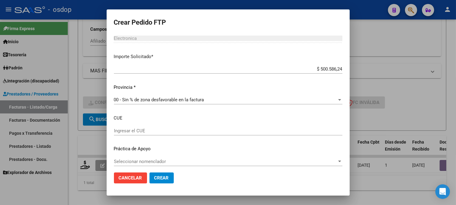
click at [327, 69] on input "$ 500.586,24" at bounding box center [228, 68] width 228 height 5
type input "$ 477.832,32"
click at [238, 155] on div "Periodo Prestacion * 202508 Ingresar el Periodo Prestacion Comentario Legajo: T…" at bounding box center [228, 17] width 228 height 310
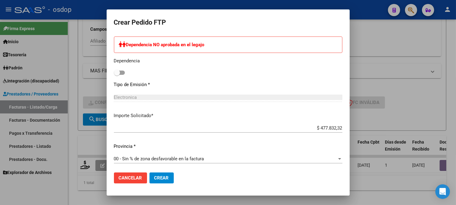
scroll to position [308, 0]
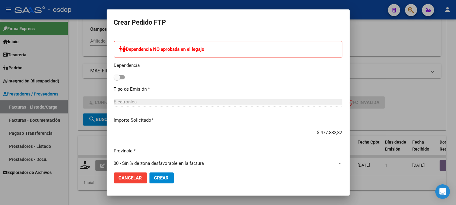
click at [217, 178] on mat-dialog-actions "Cancelar Crear" at bounding box center [228, 177] width 228 height 21
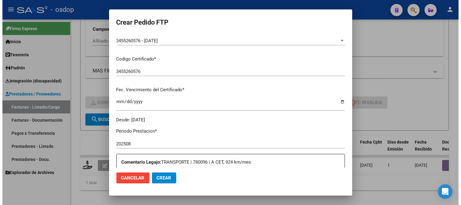
scroll to position [135, 0]
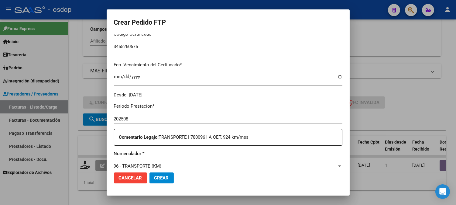
click at [166, 180] on span "Crear" at bounding box center [161, 177] width 15 height 5
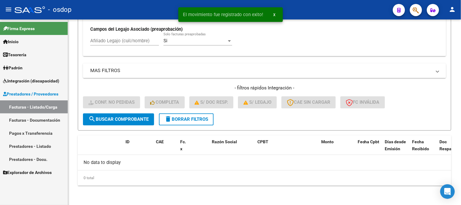
click at [43, 81] on span "Integración (discapacidad)" at bounding box center [31, 80] width 56 height 7
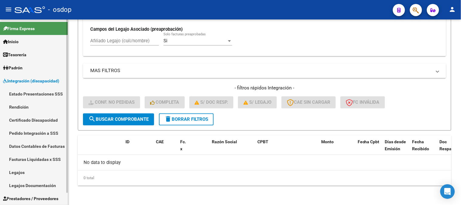
click at [39, 134] on link "Pedido Integración a SSS" at bounding box center [34, 132] width 68 height 13
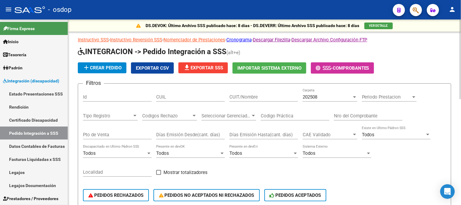
click at [188, 98] on input "CUIL" at bounding box center [190, 96] width 69 height 5
paste input "22.75392"
drag, startPoint x: 187, startPoint y: 98, endPoint x: 125, endPoint y: 98, distance: 62.0
click at [125, 98] on div "Filtros Id 22.75392 CUIL CUIT/Nombre 202508 Carpeta Periodo Prestacion Periodo …" at bounding box center [264, 147] width 363 height 119
click at [169, 97] on input "22.75392" at bounding box center [190, 96] width 69 height 5
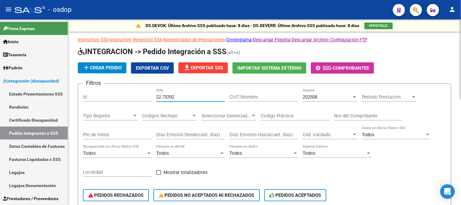
click at [169, 97] on input "22.75392" at bounding box center [190, 96] width 69 height 5
paste input "0547025793"
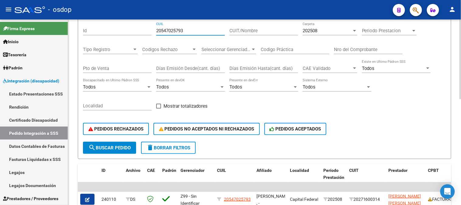
scroll to position [67, 0]
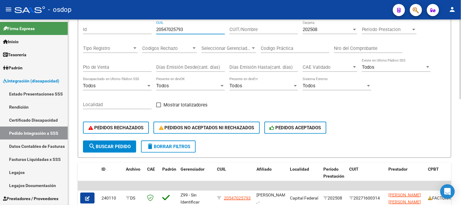
type input "20547025793"
click at [117, 146] on span "search Buscar Pedido" at bounding box center [109, 146] width 42 height 5
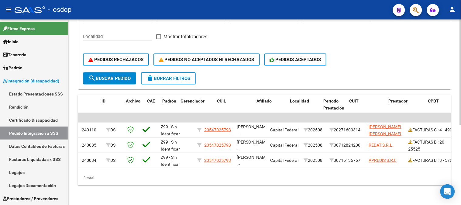
scroll to position [0, 0]
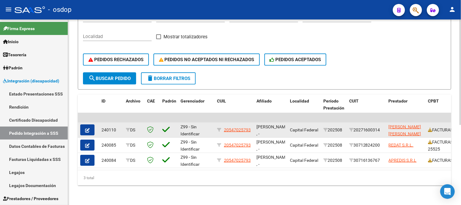
click at [87, 128] on icon "button" at bounding box center [87, 130] width 5 height 5
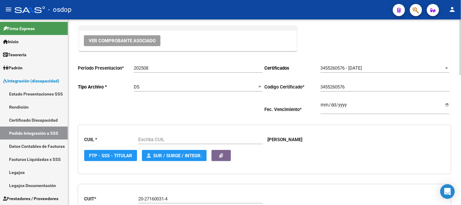
type input "20547025793"
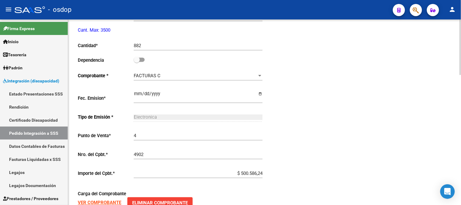
scroll to position [299, 0]
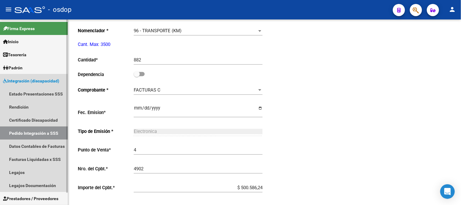
click at [36, 132] on link "Pedido Integración a SSS" at bounding box center [34, 132] width 68 height 13
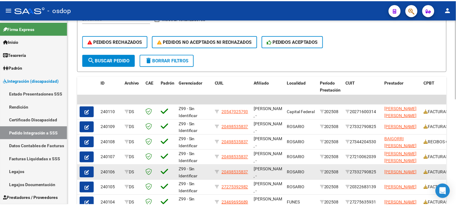
scroll to position [145, 0]
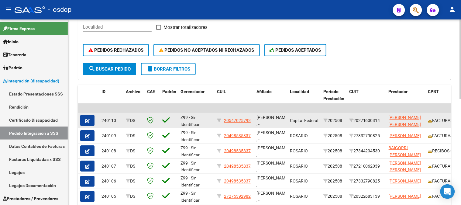
click at [239, 122] on app-link-go-to "20547025793" at bounding box center [237, 120] width 27 height 7
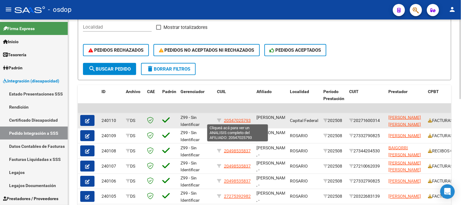
click at [233, 119] on span "20547025793" at bounding box center [237, 120] width 27 height 5
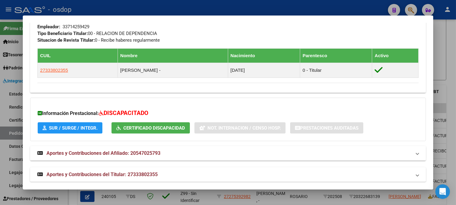
scroll to position [321, 0]
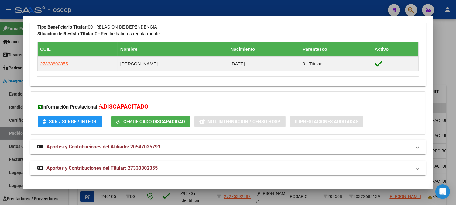
click at [262, 8] on div at bounding box center [228, 102] width 456 height 205
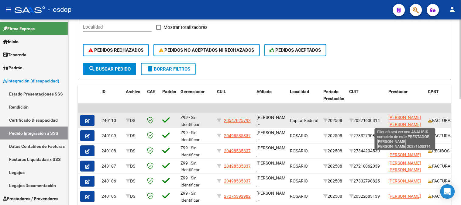
click at [399, 121] on span "[PERSON_NAME] [PERSON_NAME]" at bounding box center [404, 121] width 32 height 12
type textarea "20271600314"
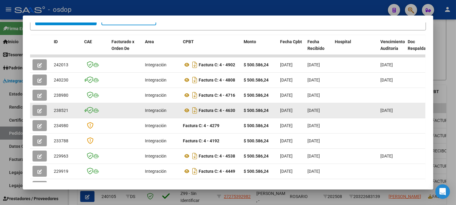
scroll to position [134, 0]
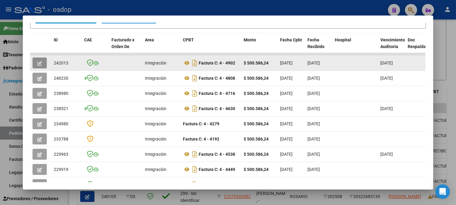
click at [40, 60] on button "button" at bounding box center [39, 62] width 14 height 11
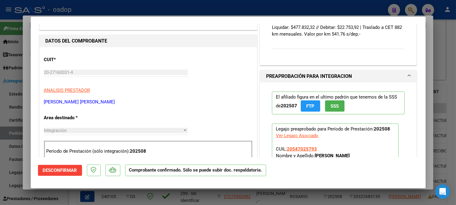
scroll to position [202, 0]
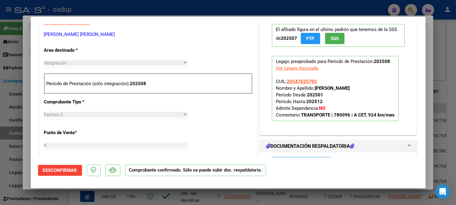
click at [302, 204] on div at bounding box center [228, 102] width 456 height 205
type input "$ 0,00"
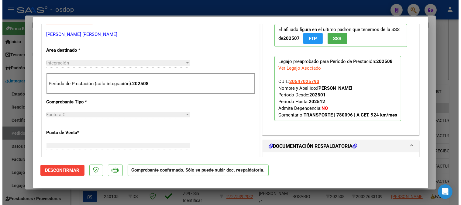
scroll to position [105, 0]
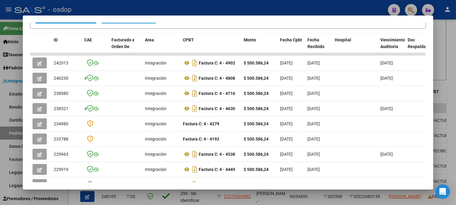
click at [132, 201] on div at bounding box center [228, 102] width 456 height 205
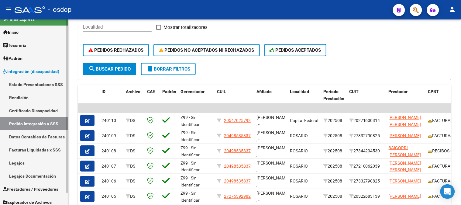
scroll to position [13, 0]
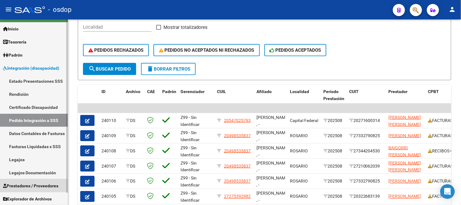
click at [29, 185] on span "Prestadores / Proveedores" at bounding box center [30, 185] width 55 height 7
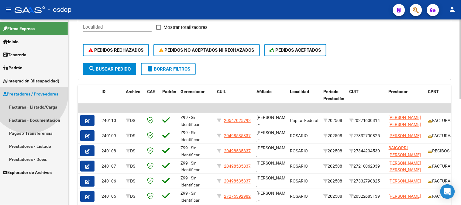
scroll to position [0, 0]
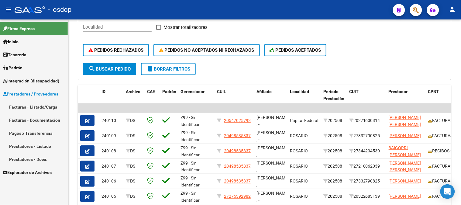
click at [34, 108] on link "Facturas - Listado/Carga" at bounding box center [34, 106] width 68 height 13
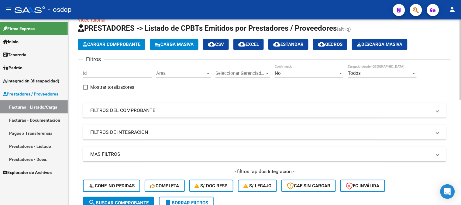
scroll to position [10, 0]
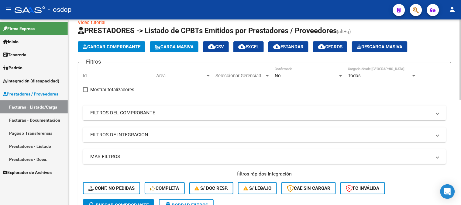
click at [128, 138] on mat-panel-title "FILTROS DE INTEGRACION" at bounding box center [260, 134] width 341 height 7
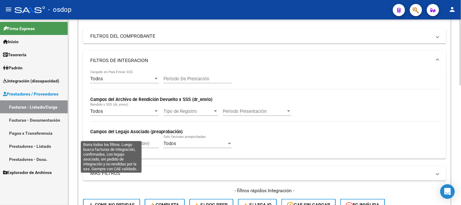
scroll to position [111, 0]
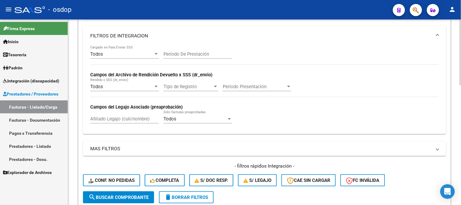
click at [110, 118] on input "Afiliado Legajo (cuil/nombre)" at bounding box center [124, 118] width 69 height 5
paste input "20546725414"
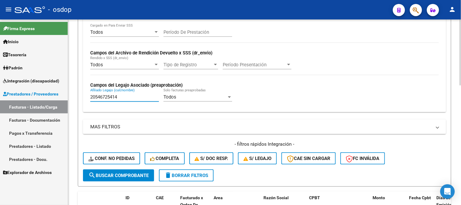
scroll to position [145, 0]
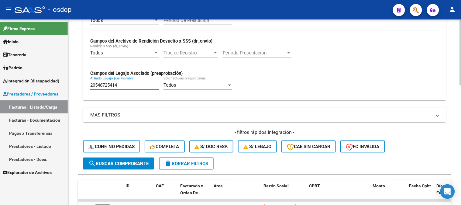
click at [111, 166] on button "search Buscar Comprobante" at bounding box center [118, 163] width 71 height 12
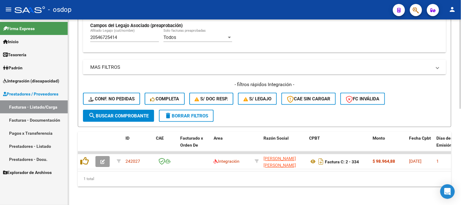
scroll to position [198, 0]
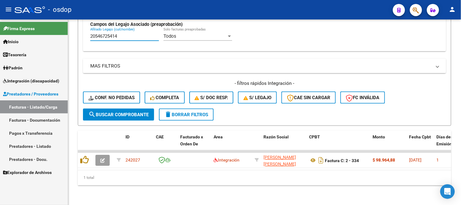
drag, startPoint x: 114, startPoint y: 31, endPoint x: 66, endPoint y: 29, distance: 48.3
click at [66, 29] on mat-sidenav-container "Firma Express Inicio Calendario SSS Instructivos Contacto OS Tesorería Extracto…" at bounding box center [230, 111] width 461 height 185
paste input "954892043"
type input "20954892043"
click at [120, 112] on span "search Buscar Comprobante" at bounding box center [118, 114] width 60 height 5
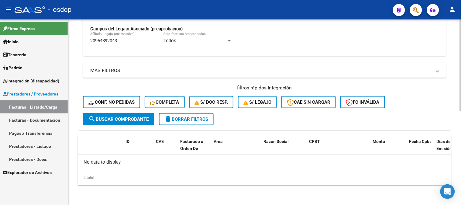
scroll to position [189, 0]
click at [183, 119] on span "delete Borrar Filtros" at bounding box center [186, 119] width 44 height 5
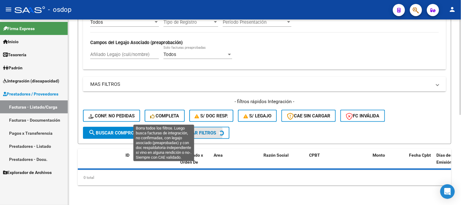
scroll to position [175, 0]
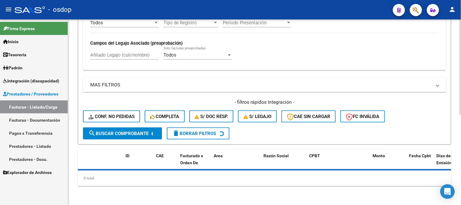
click at [122, 56] on div "Todos Cargado en Para Enviar SSS Período De Prestación Campos del Archivo de Re…" at bounding box center [264, 26] width 363 height 88
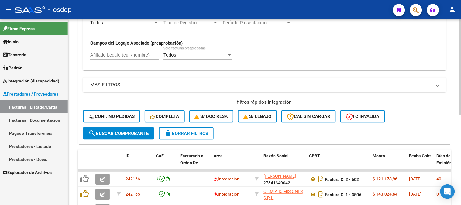
scroll to position [189, 0]
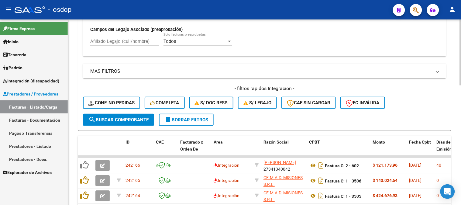
click at [115, 41] on input "Afiliado Legajo (cuil/nombre)" at bounding box center [124, 41] width 69 height 5
paste input "20954892043"
type input "20954892043"
click at [137, 120] on span "search Buscar Comprobante" at bounding box center [118, 119] width 60 height 5
